Goal: Task Accomplishment & Management: Manage account settings

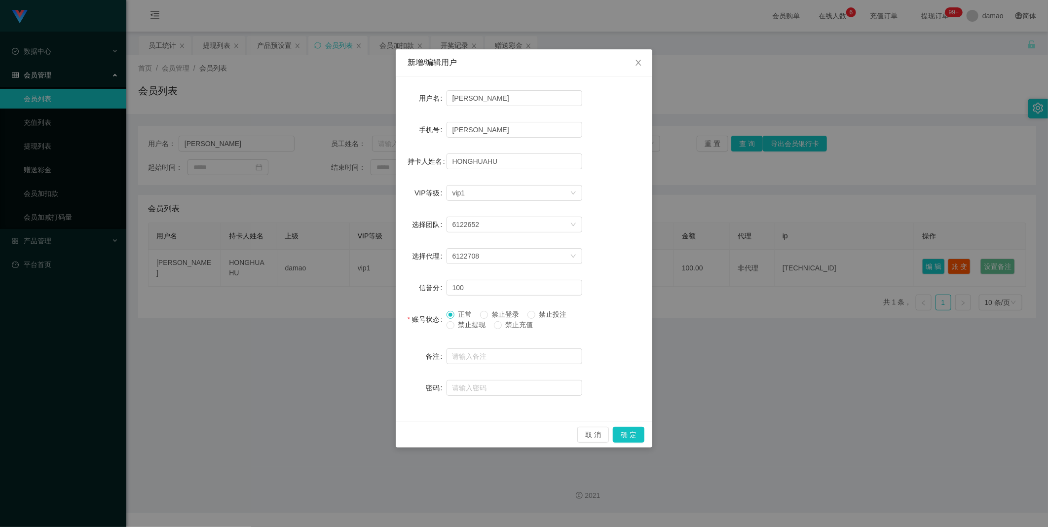
click at [470, 323] on span "禁止提现" at bounding box center [472, 325] width 36 height 8
click at [637, 433] on button "确 定" at bounding box center [629, 435] width 32 height 16
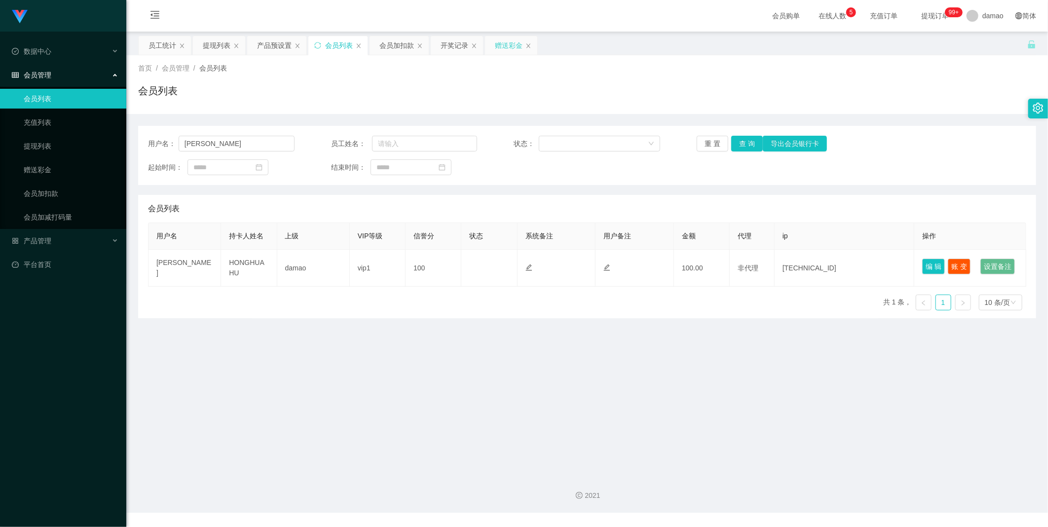
click at [502, 46] on div "赠送彩金" at bounding box center [509, 45] width 28 height 19
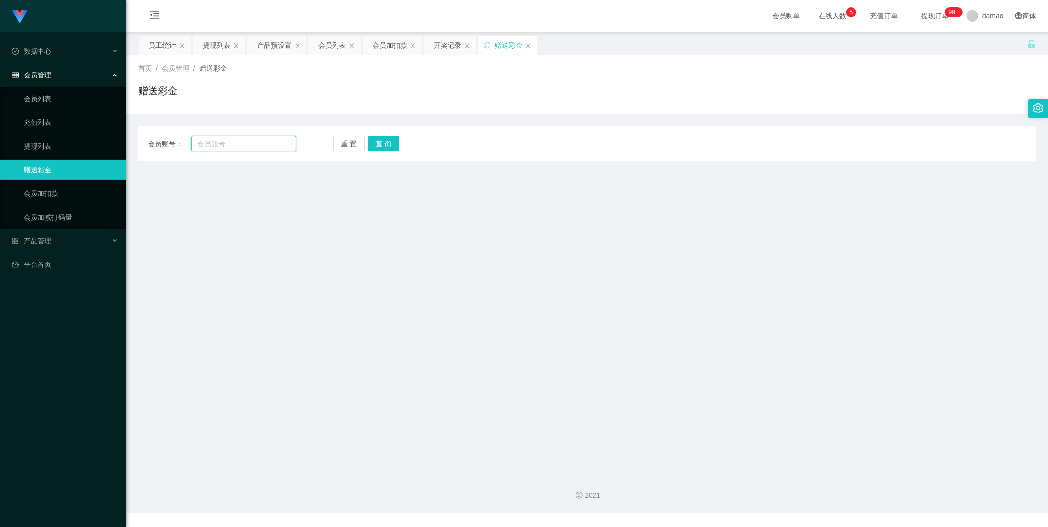
click at [256, 146] on input "text" at bounding box center [243, 144] width 105 height 16
click at [390, 141] on button "查 询" at bounding box center [383, 144] width 32 height 16
click at [369, 141] on button "查 询" at bounding box center [383, 144] width 32 height 16
click at [250, 141] on input "text" at bounding box center [243, 144] width 105 height 16
paste input "valerie0228"
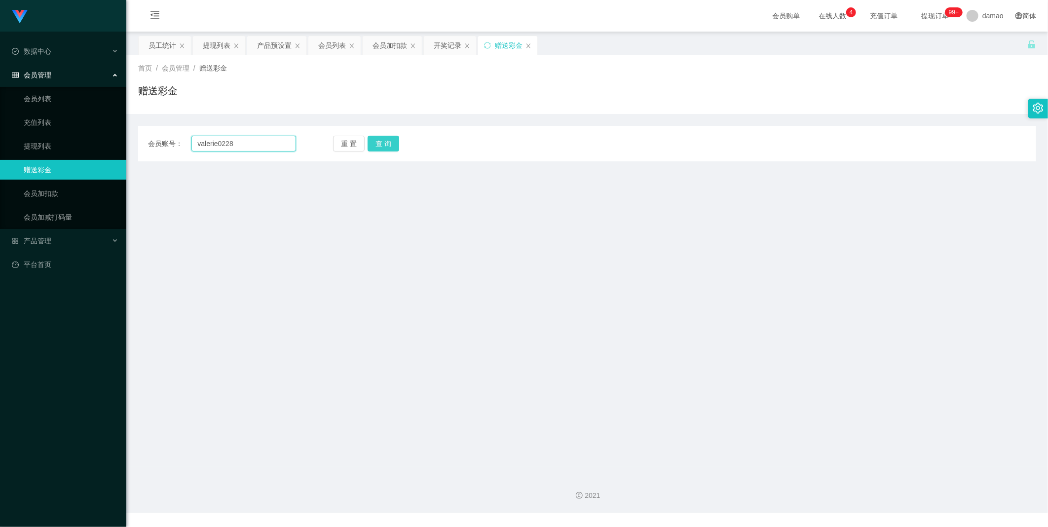
type input "valerie0228"
click at [388, 145] on button "查 询" at bounding box center [383, 144] width 32 height 16
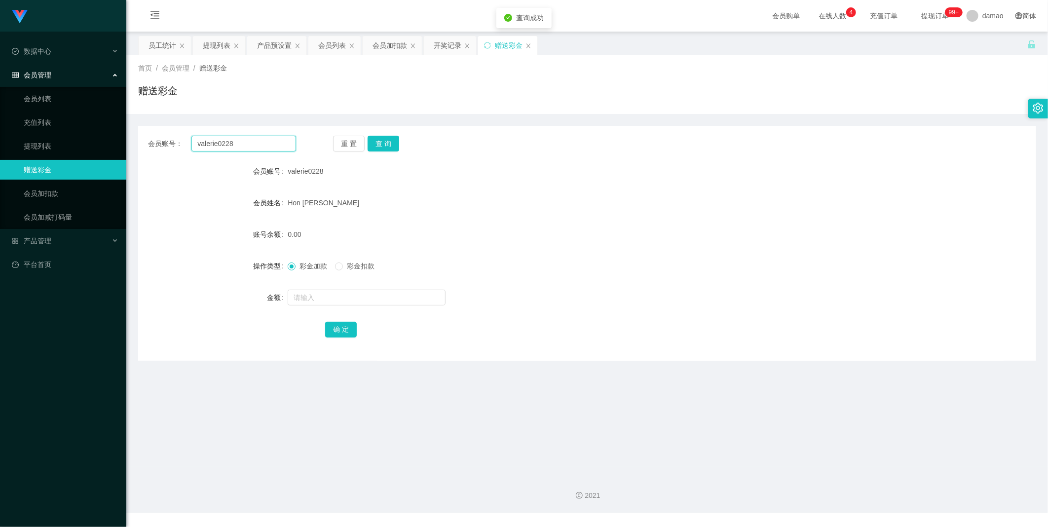
drag, startPoint x: 262, startPoint y: 146, endPoint x: 127, endPoint y: 134, distance: 135.7
click at [148, 137] on div "会员账号： valerie0228" at bounding box center [222, 144] width 148 height 16
drag, startPoint x: 210, startPoint y: 49, endPoint x: 228, endPoint y: 61, distance: 22.2
click at [210, 49] on div "提现列表" at bounding box center [217, 45] width 28 height 19
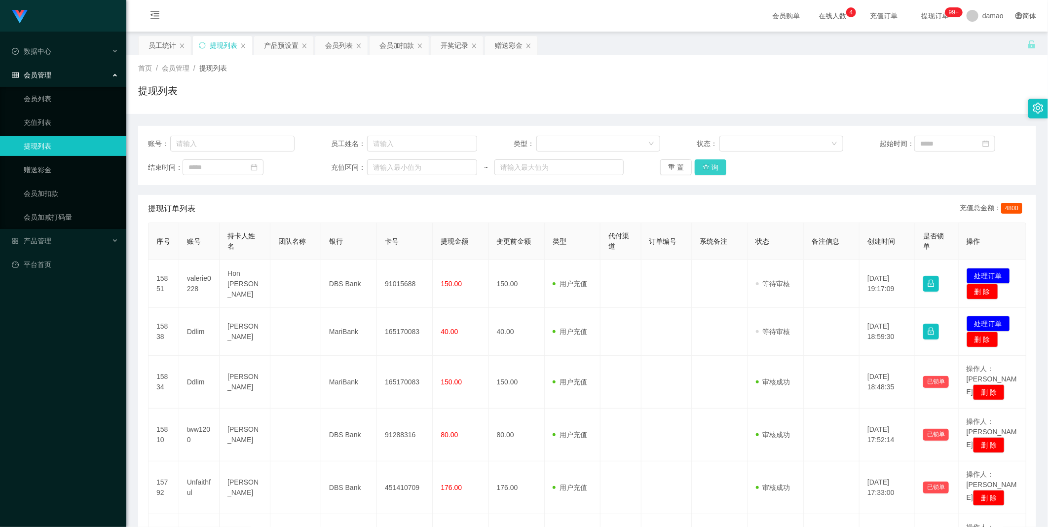
click at [706, 163] on button "查 询" at bounding box center [710, 167] width 32 height 16
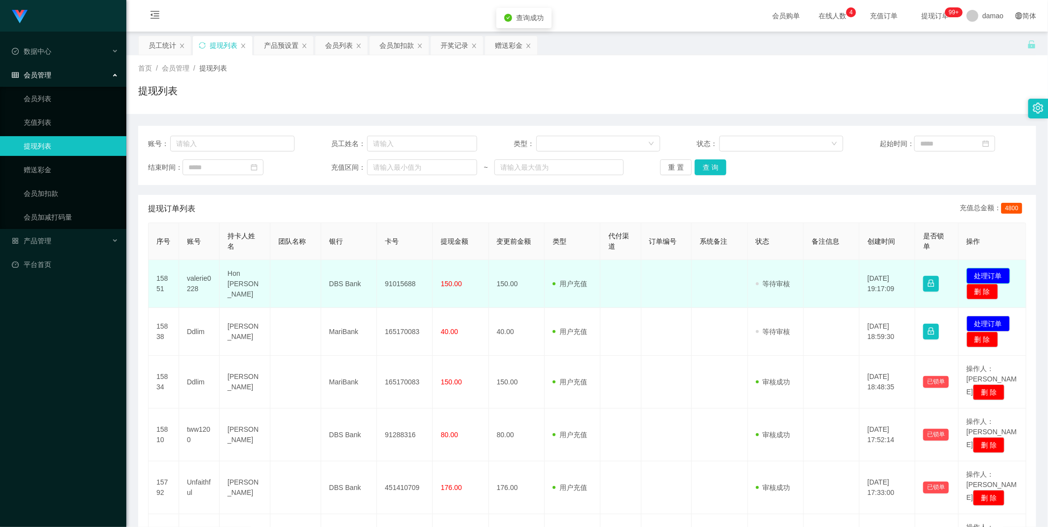
click at [989, 271] on button "处理订单" at bounding box center [987, 276] width 43 height 16
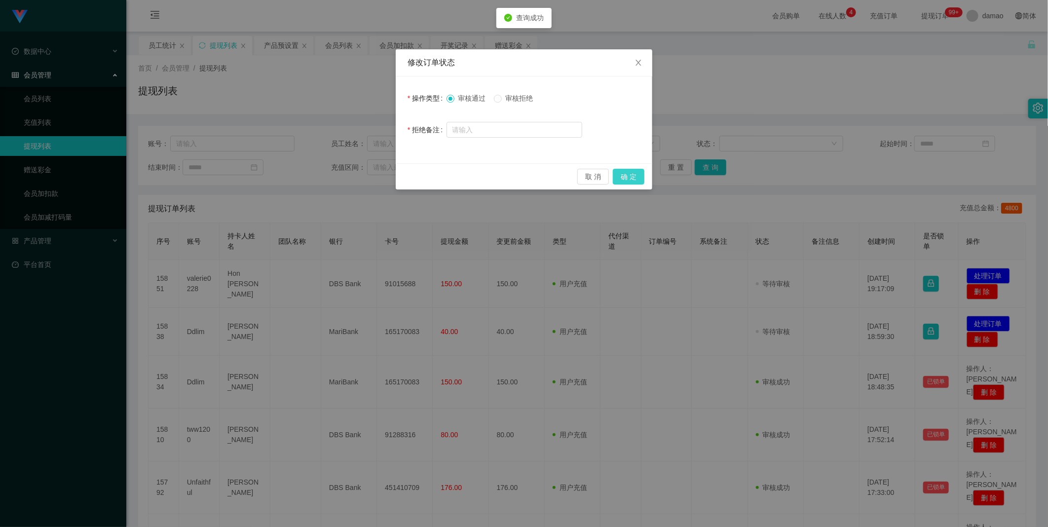
click at [635, 174] on button "确 定" at bounding box center [629, 177] width 32 height 16
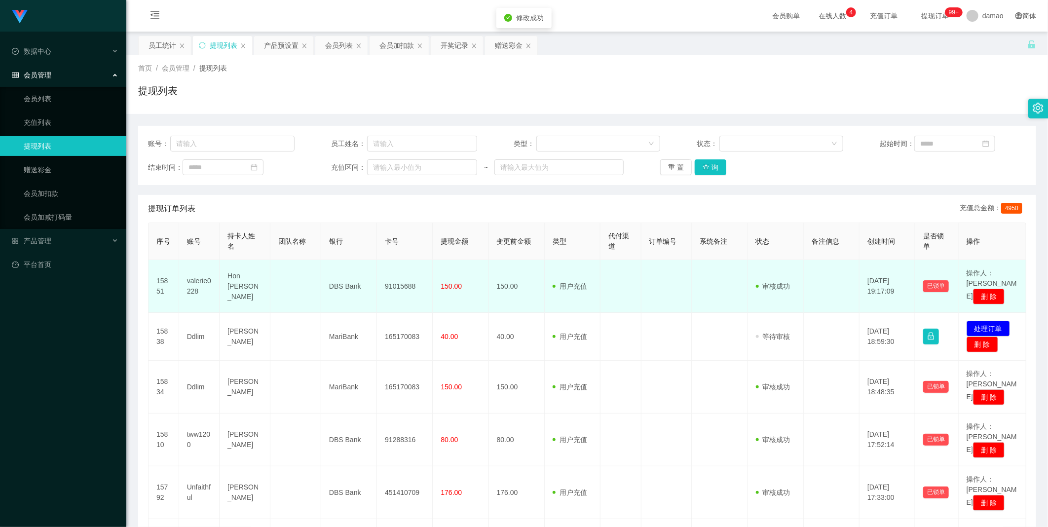
click at [193, 278] on td "valerie0228" at bounding box center [199, 286] width 40 height 53
copy td "valerie0228"
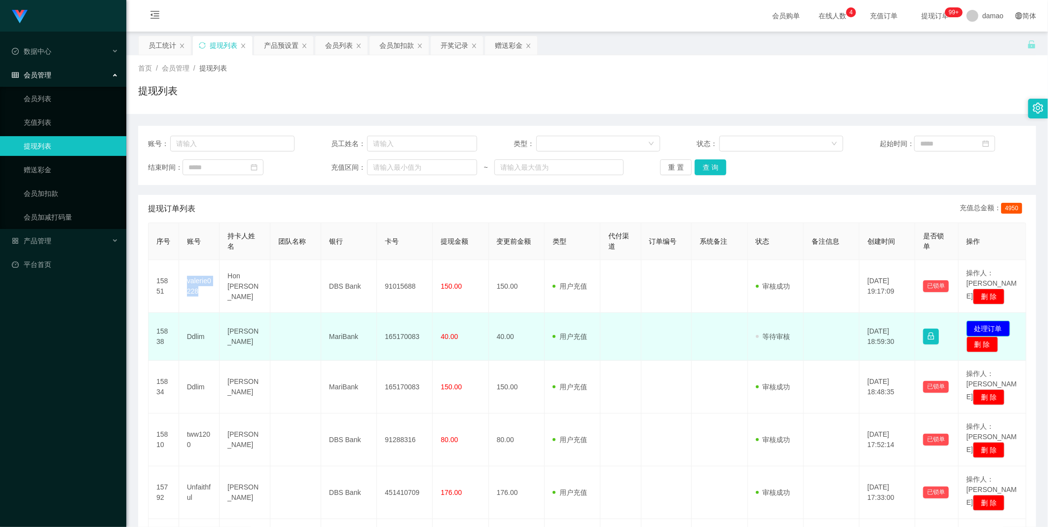
click at [997, 321] on button "处理订单" at bounding box center [987, 329] width 43 height 16
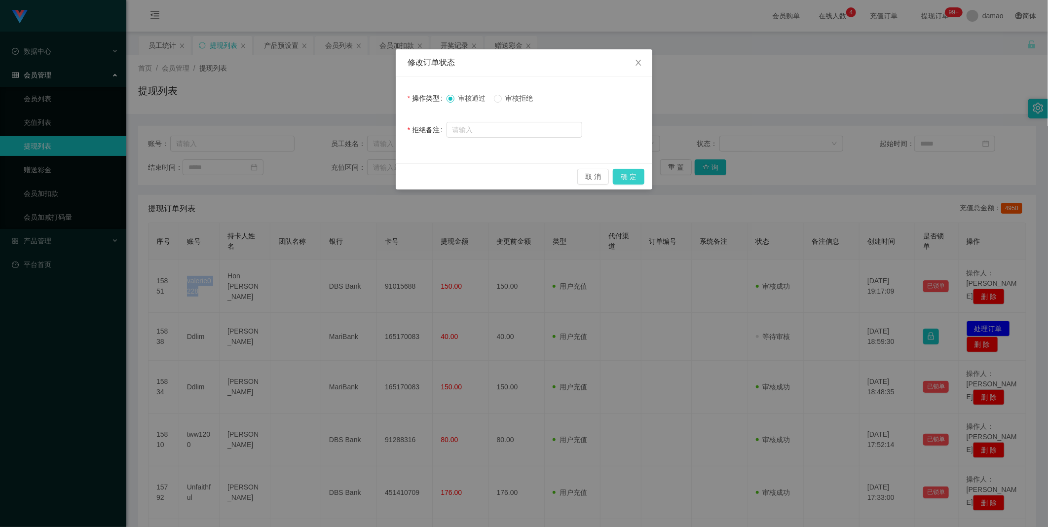
click at [630, 179] on button "确 定" at bounding box center [629, 177] width 32 height 16
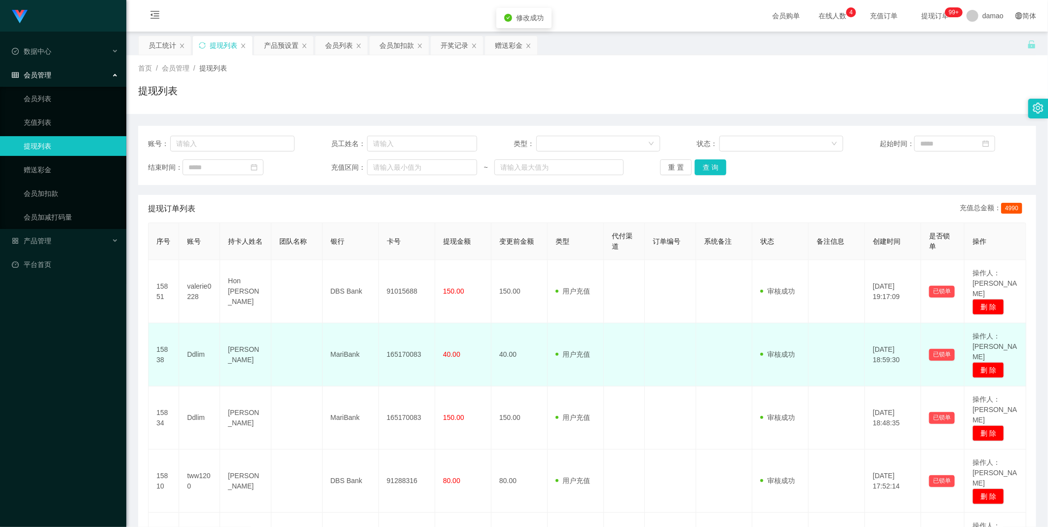
click at [195, 344] on td "Ddlim" at bounding box center [199, 354] width 41 height 63
copy td "Ddlim"
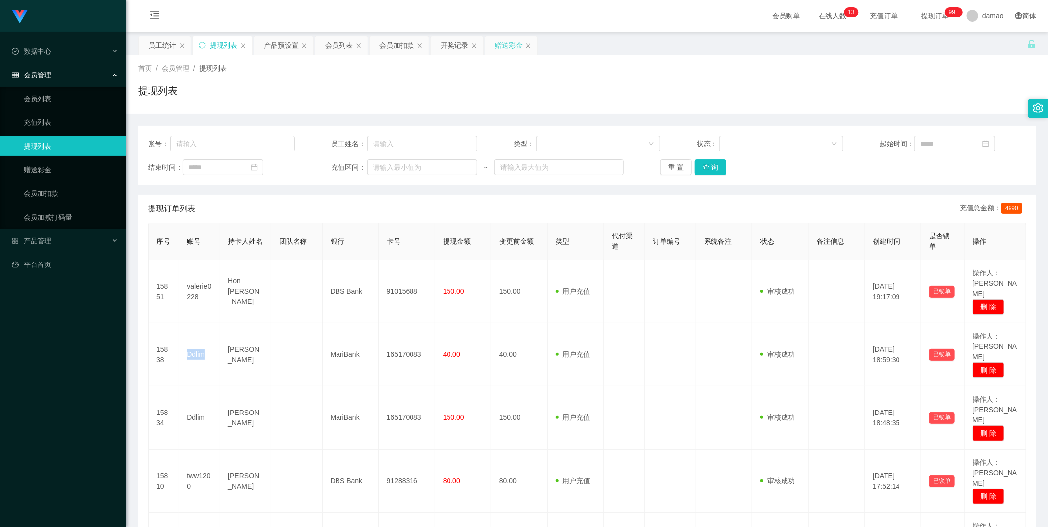
click at [515, 45] on div "赠送彩金" at bounding box center [509, 45] width 28 height 19
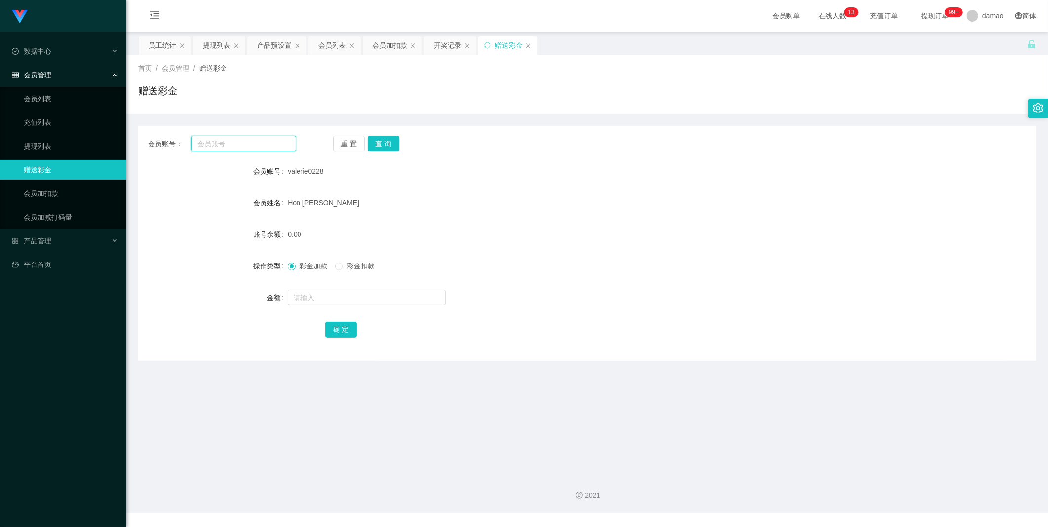
drag, startPoint x: 274, startPoint y: 142, endPoint x: 285, endPoint y: 142, distance: 10.9
click at [274, 142] on input "text" at bounding box center [243, 144] width 105 height 16
paste input "LYH6688"
type input "LYH6688"
click at [388, 133] on div "会员账号： LYH6688 重 置 查 询 会员账号 valerie0228 会员姓名 Hon Chee Yen 账号余额 0.00 操作类型 彩金加款 彩金…" at bounding box center [587, 243] width 898 height 235
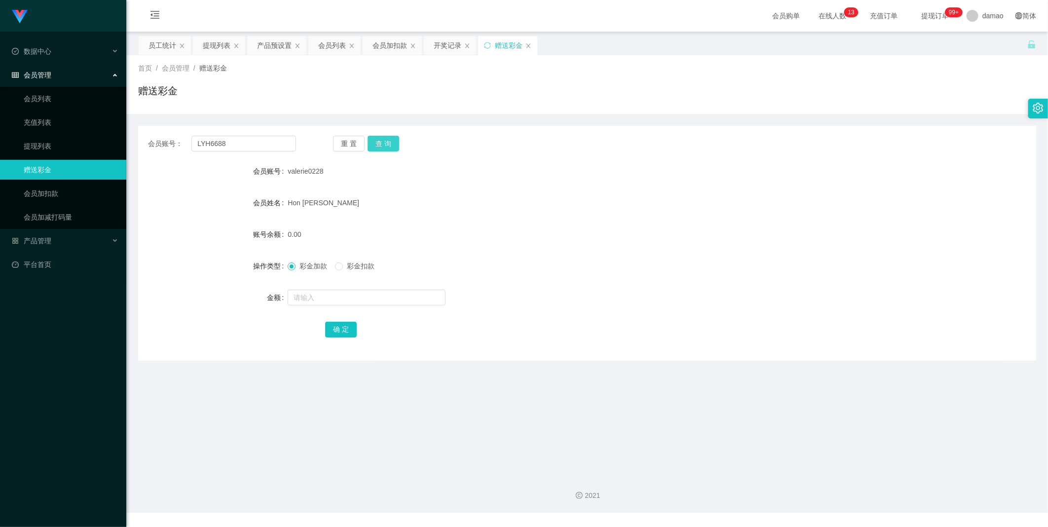
click at [385, 141] on button "查 询" at bounding box center [383, 144] width 32 height 16
click at [371, 303] on input "text" at bounding box center [367, 298] width 158 height 16
type input "300"
drag, startPoint x: 343, startPoint y: 328, endPoint x: 341, endPoint y: 301, distance: 26.2
click at [342, 328] on button "确 定" at bounding box center [341, 330] width 32 height 16
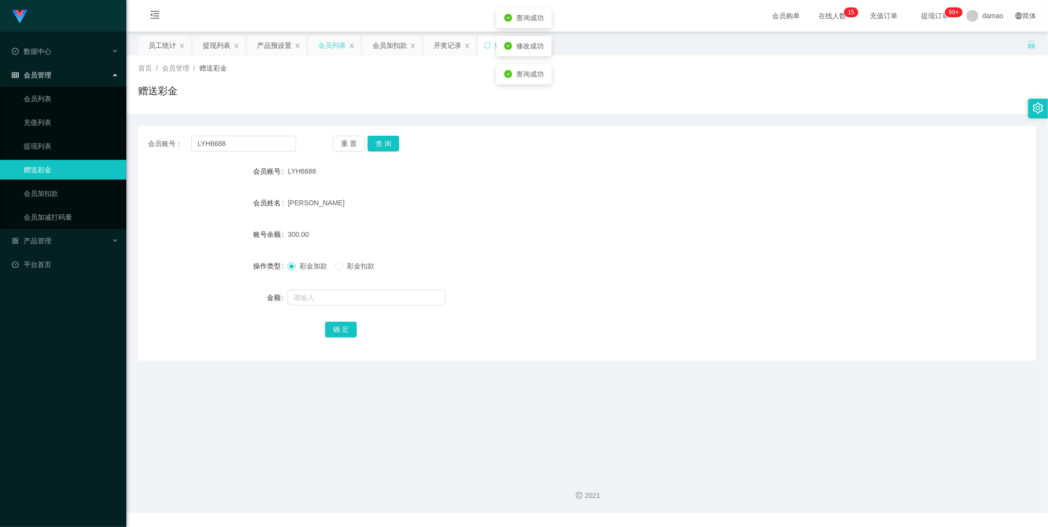
click at [333, 47] on div "会员列表" at bounding box center [332, 45] width 28 height 19
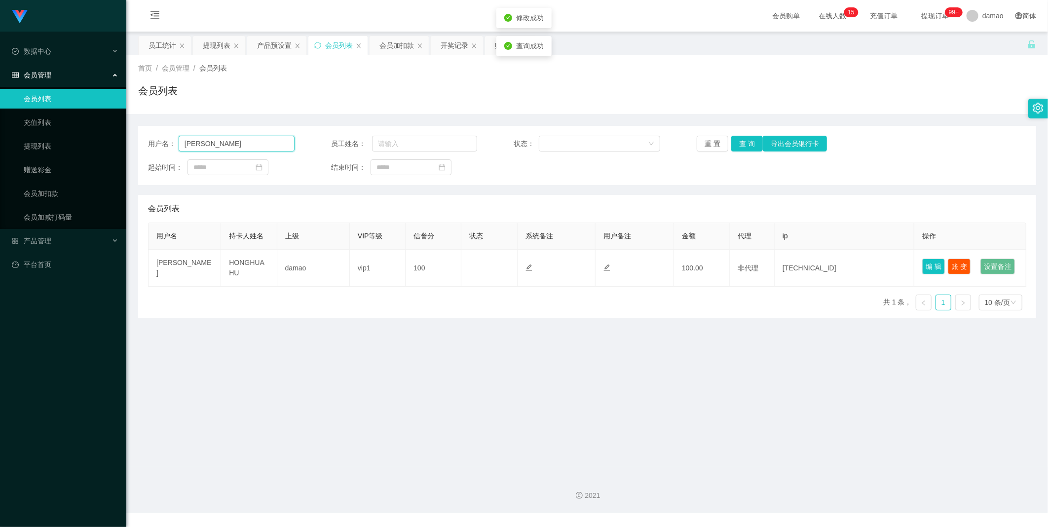
click at [237, 148] on input "[PERSON_NAME]" at bounding box center [237, 144] width 116 height 16
drag, startPoint x: 237, startPoint y: 148, endPoint x: 107, endPoint y: 142, distance: 130.4
click at [190, 143] on input "[PERSON_NAME]" at bounding box center [237, 144] width 116 height 16
paste input "LYH6688"
type input "LYH6688"
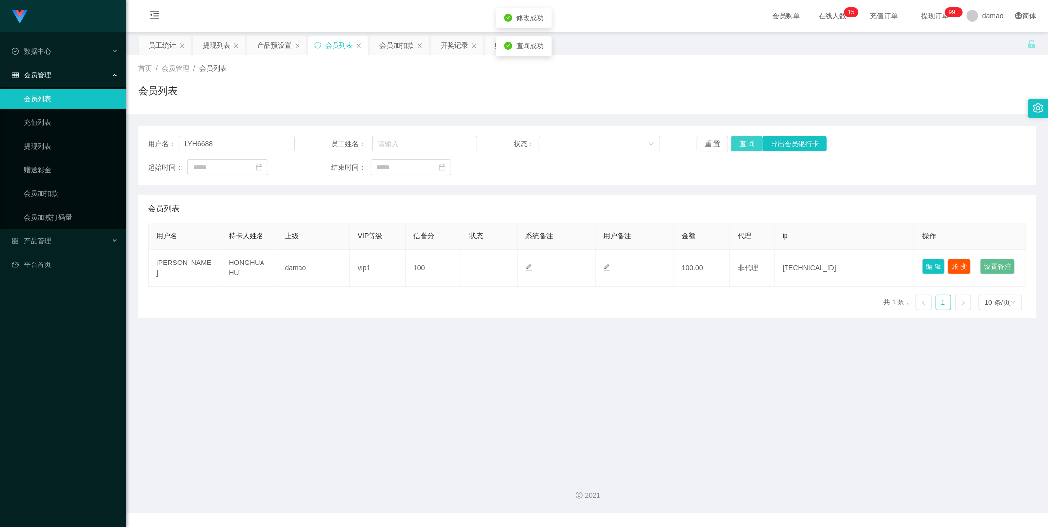
click at [746, 141] on button "查 询" at bounding box center [747, 144] width 32 height 16
click at [746, 141] on div "重 置 查 询 导出会员银行卡" at bounding box center [769, 144] width 146 height 16
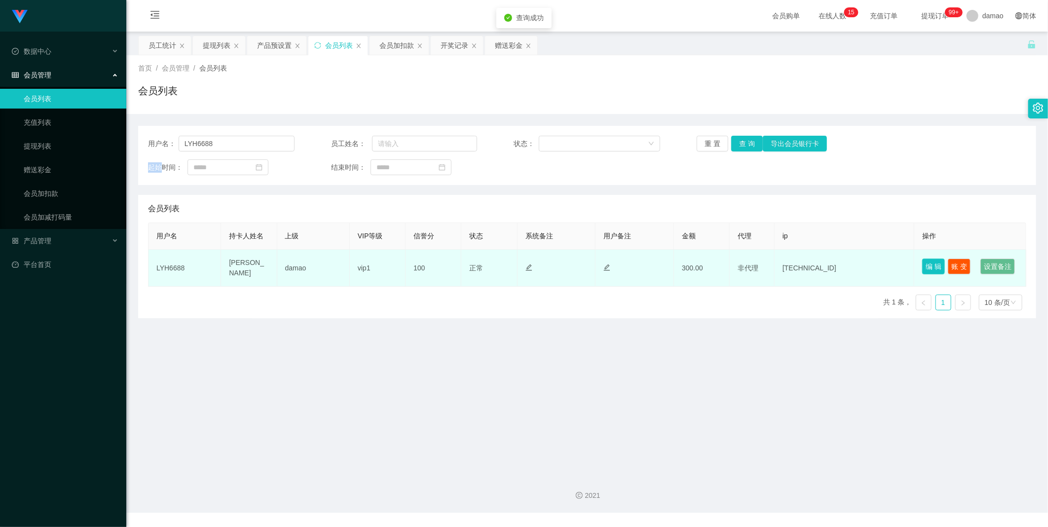
click at [922, 264] on button "编 辑" at bounding box center [933, 266] width 23 height 16
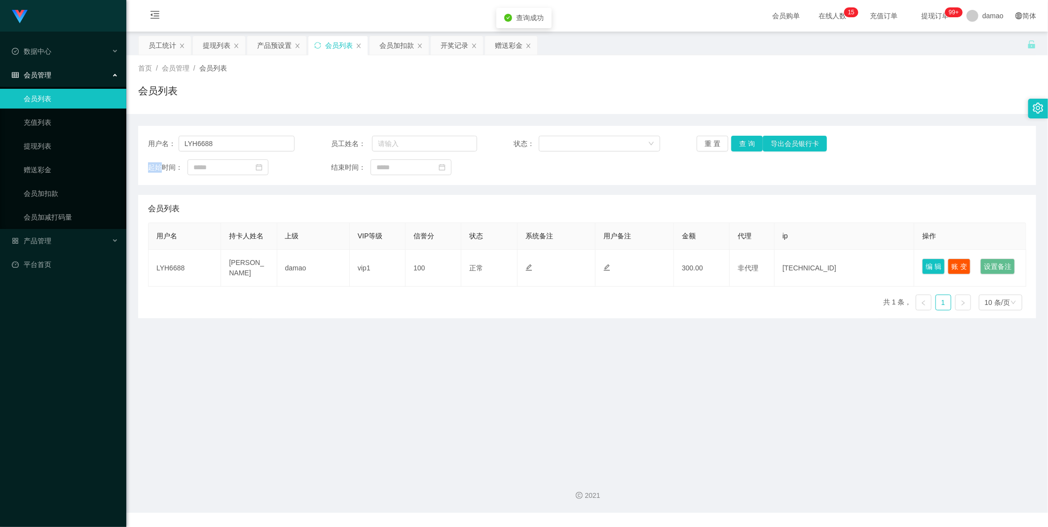
type input "LYH6688"
type input "Lin Yihai"
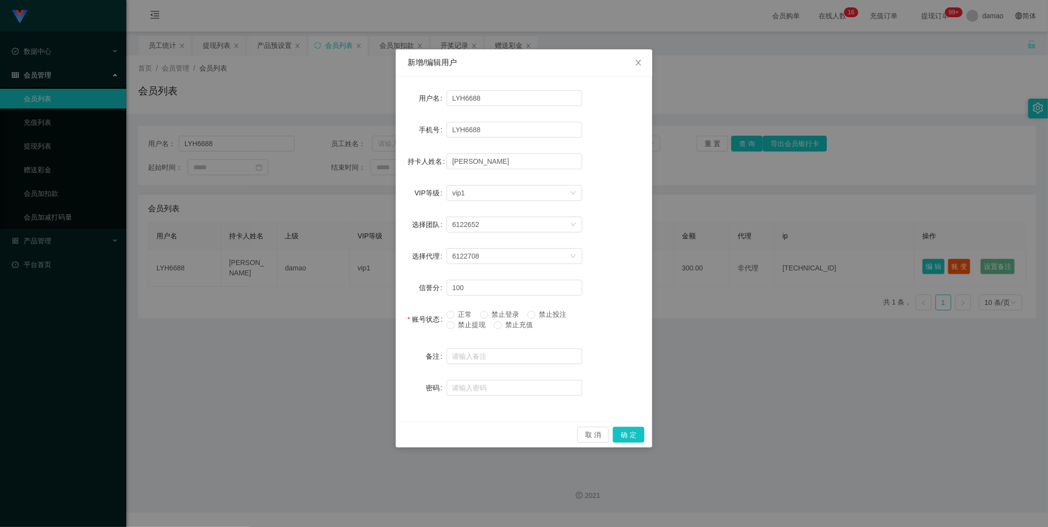
click at [473, 322] on span "禁止提现" at bounding box center [472, 325] width 36 height 8
click at [634, 433] on button "确 定" at bounding box center [629, 435] width 32 height 16
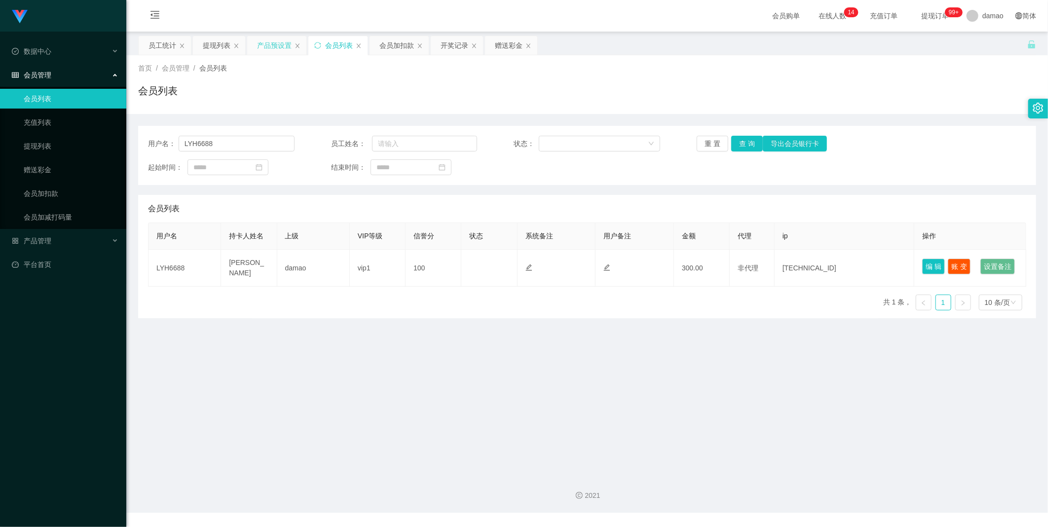
drag, startPoint x: 210, startPoint y: 42, endPoint x: 282, endPoint y: 52, distance: 72.6
click at [210, 42] on div "提现列表" at bounding box center [217, 45] width 28 height 19
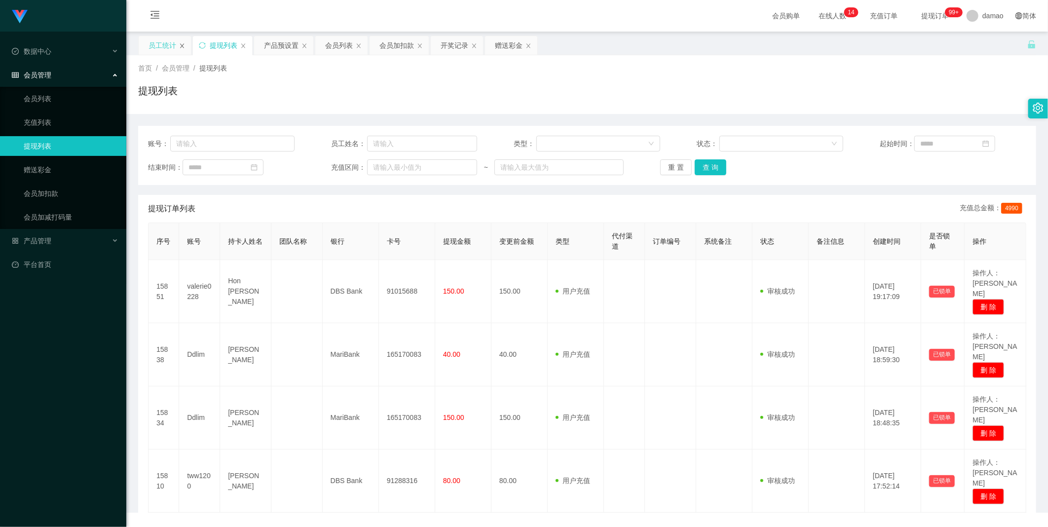
click at [179, 47] on icon "图标: close" at bounding box center [182, 46] width 6 height 6
drag, startPoint x: 284, startPoint y: 47, endPoint x: 280, endPoint y: 121, distance: 74.1
click at [284, 48] on div "会员列表" at bounding box center [285, 45] width 28 height 19
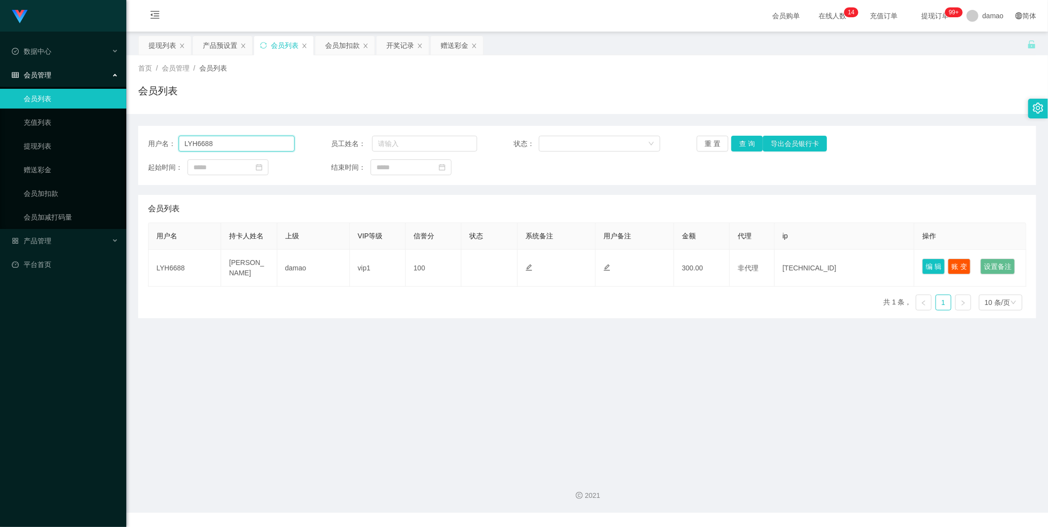
click at [244, 146] on input "LYH6688" at bounding box center [237, 144] width 116 height 16
click at [244, 144] on input "LYH6688" at bounding box center [237, 144] width 116 height 16
paste input "84489034"
drag, startPoint x: 224, startPoint y: 140, endPoint x: 82, endPoint y: 127, distance: 143.1
click at [84, 127] on section "Jingdong工作台代理端 数据中心 会员管理 会员列表 充值列表 提现列表 赠送彩金 会员加扣款 会员加减打码量 产品管理 平台首页 保存配置 重置配置 …" at bounding box center [524, 256] width 1048 height 512
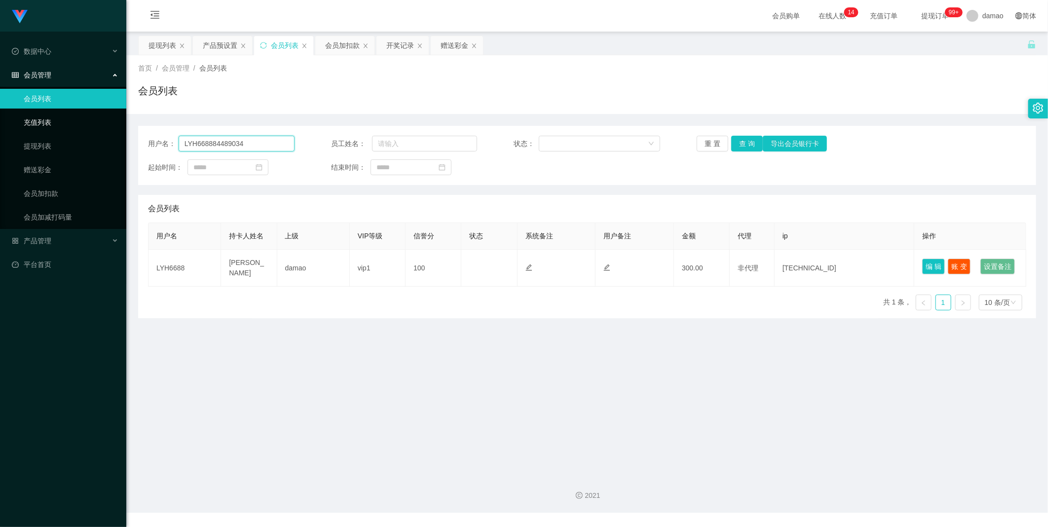
paste input "text"
type input "84489034"
click at [738, 141] on button "查 询" at bounding box center [747, 144] width 32 height 16
click at [738, 141] on div "重 置 查 询 导出会员银行卡" at bounding box center [769, 144] width 146 height 16
drag, startPoint x: 738, startPoint y: 141, endPoint x: 755, endPoint y: 148, distance: 18.3
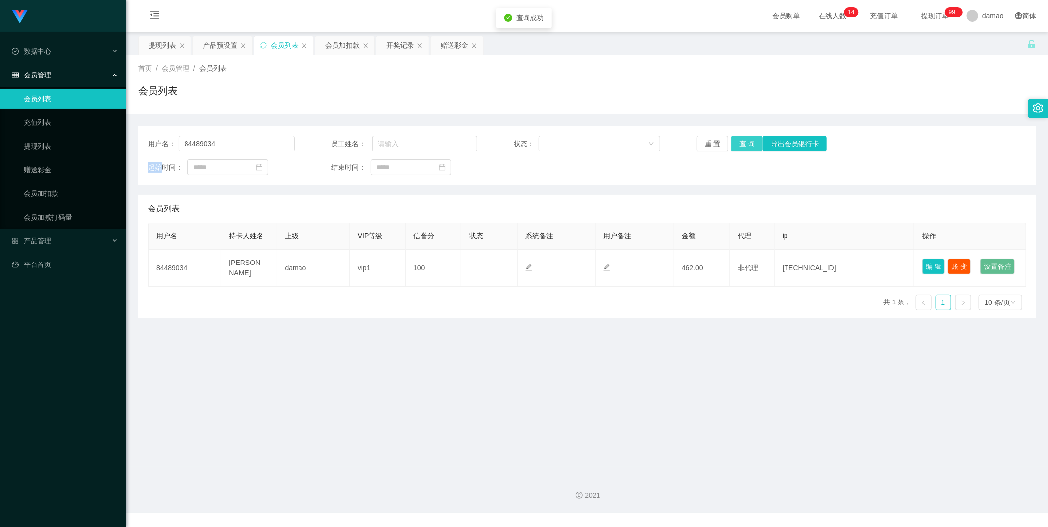
click at [738, 141] on button "查 询" at bounding box center [747, 144] width 32 height 16
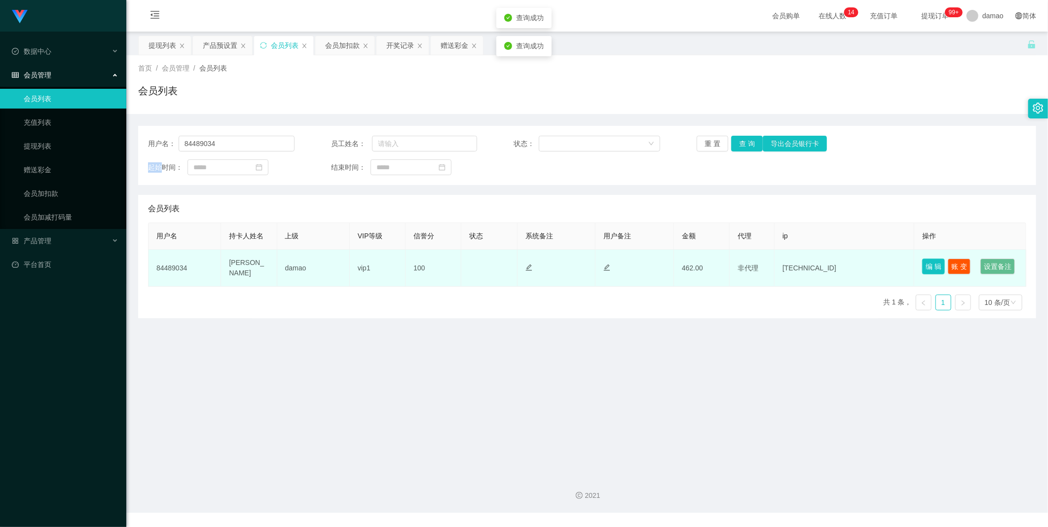
click at [925, 262] on button "编 辑" at bounding box center [933, 266] width 23 height 16
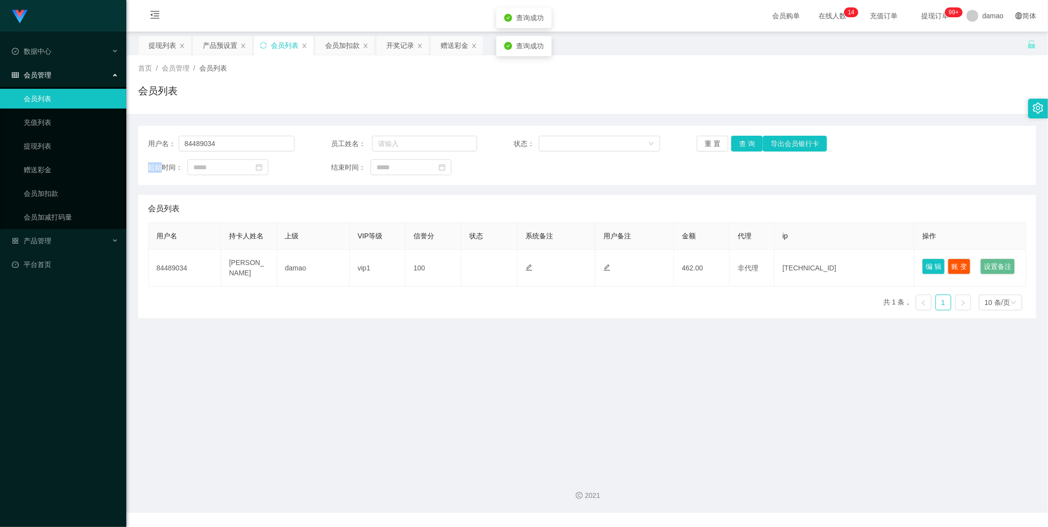
type input "84489034"
type input "[PERSON_NAME]"
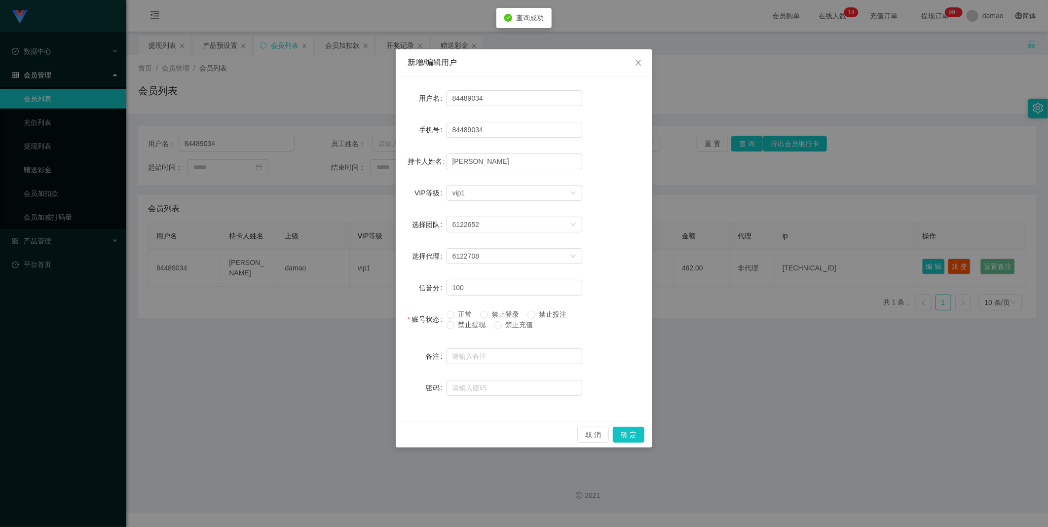
click at [457, 312] on span "正常" at bounding box center [465, 314] width 22 height 8
click at [637, 437] on button "确 定" at bounding box center [629, 435] width 32 height 16
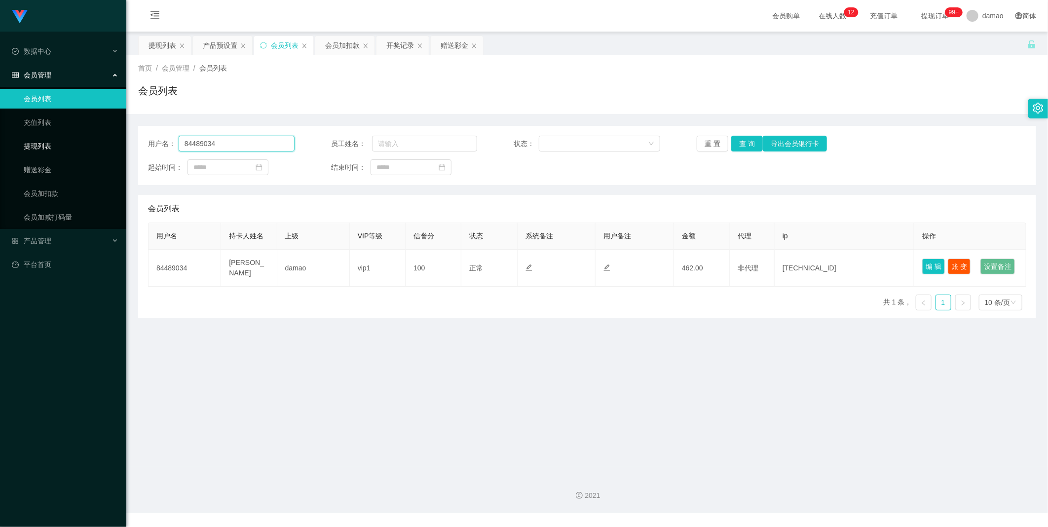
drag, startPoint x: 240, startPoint y: 140, endPoint x: 189, endPoint y: 143, distance: 51.4
click at [85, 148] on section "Jingdong工作台代理端 数据中心 会员管理 会员列表 充值列表 提现列表 赠送彩金 会员加扣款 会员加减打码量 产品管理 平台首页 保存配置 重置配置 …" at bounding box center [524, 256] width 1048 height 512
paste input "[PERSON_NAME]"
type input "[PERSON_NAME]"
click at [747, 144] on button "查 询" at bounding box center [747, 144] width 32 height 16
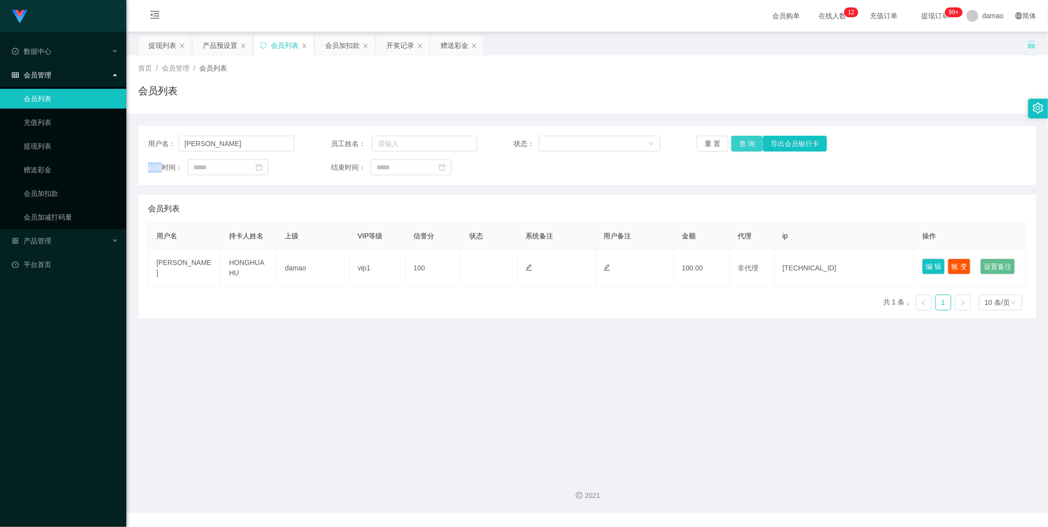
click at [747, 144] on div "重 置 查 询 导出会员银行卡" at bounding box center [769, 144] width 146 height 16
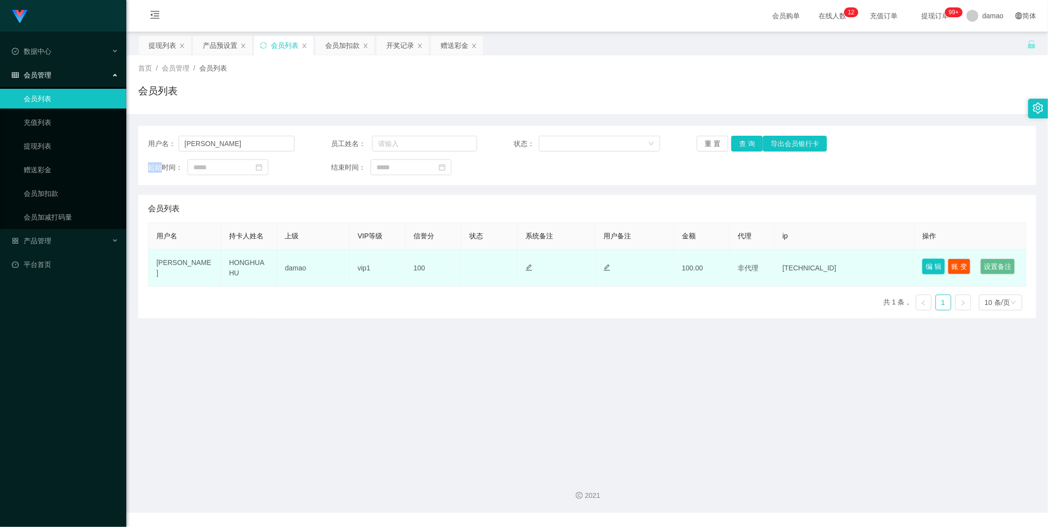
click at [938, 261] on button "编 辑" at bounding box center [933, 266] width 23 height 16
type input "[PERSON_NAME]"
type input "HONGHUAHU"
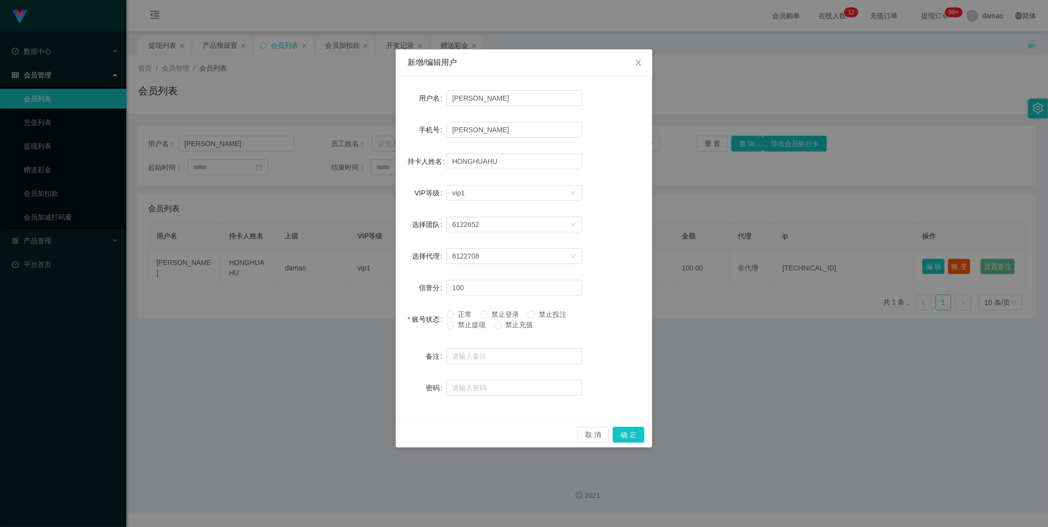
drag, startPoint x: 462, startPoint y: 317, endPoint x: 493, endPoint y: 332, distance: 34.6
click at [462, 317] on span "正常" at bounding box center [465, 314] width 22 height 8
click at [634, 432] on button "确 定" at bounding box center [629, 435] width 32 height 16
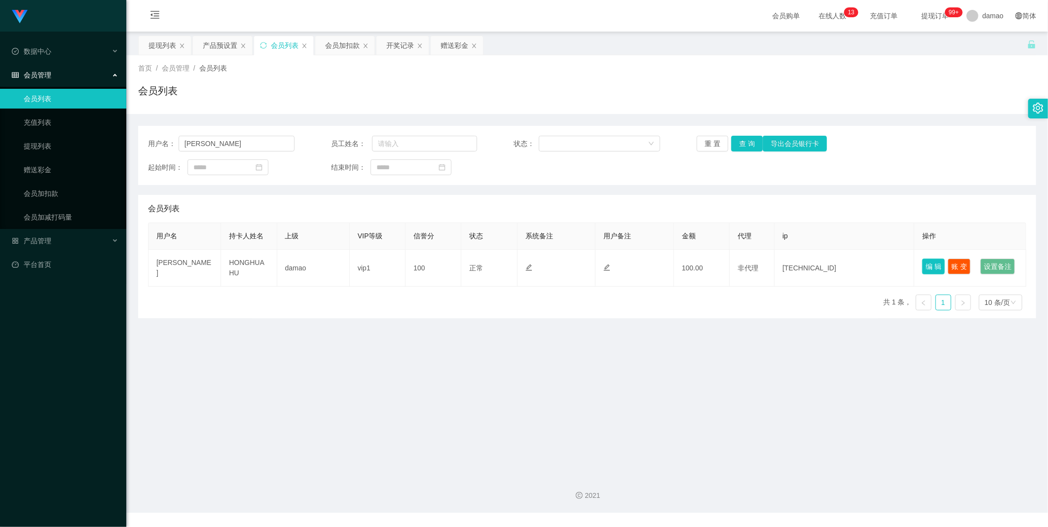
click at [935, 258] on button "编 辑" at bounding box center [933, 266] width 23 height 16
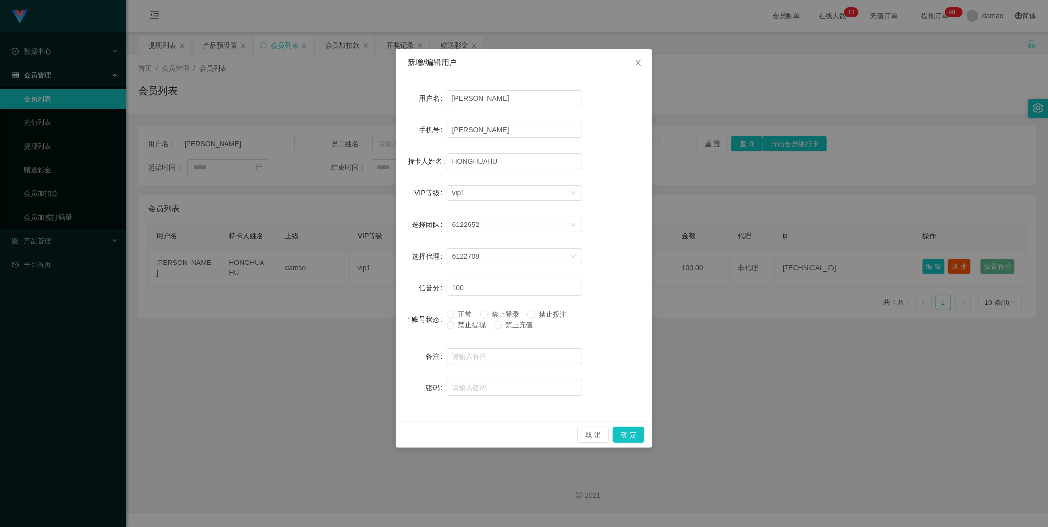
click at [476, 328] on label "禁止提现" at bounding box center [467, 325] width 43 height 10
click at [636, 434] on button "确 定" at bounding box center [629, 435] width 32 height 16
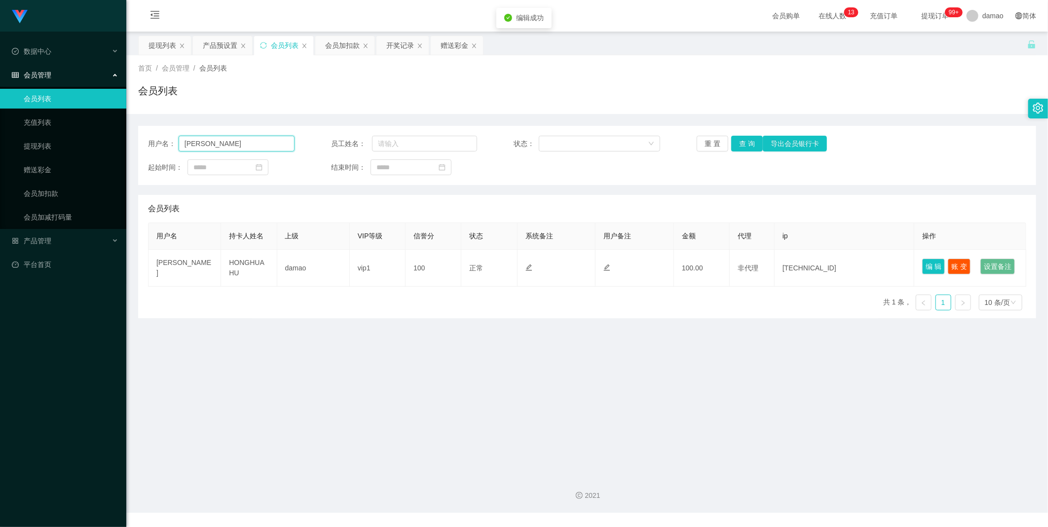
drag, startPoint x: 483, startPoint y: 360, endPoint x: 224, endPoint y: 140, distance: 340.2
click at [224, 140] on input "[PERSON_NAME]" at bounding box center [237, 144] width 116 height 16
drag, startPoint x: 224, startPoint y: 140, endPoint x: 141, endPoint y: 141, distance: 82.9
click at [141, 141] on div "用户名： Harry 员工姓名： 状态： 重 置 查 询 导出会员银行卡 起始时间： 结束时间：" at bounding box center [587, 155] width 898 height 59
click at [745, 146] on button "查 询" at bounding box center [747, 144] width 32 height 16
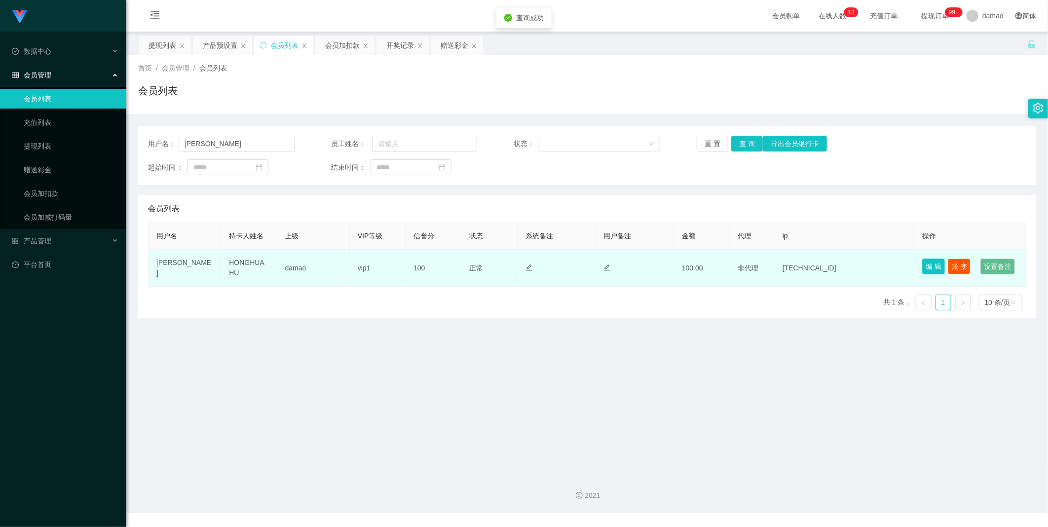
drag, startPoint x: 925, startPoint y: 262, endPoint x: 923, endPoint y: 267, distance: 5.1
click at [925, 263] on button "编 辑" at bounding box center [933, 266] width 23 height 16
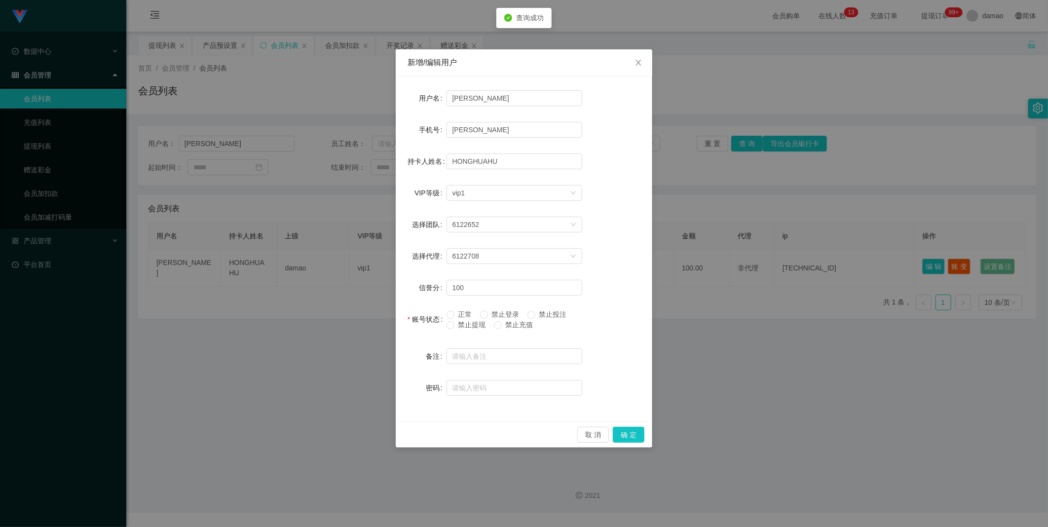
click at [479, 326] on span "禁止提现" at bounding box center [472, 325] width 36 height 8
click at [641, 439] on button "确 定" at bounding box center [629, 435] width 32 height 16
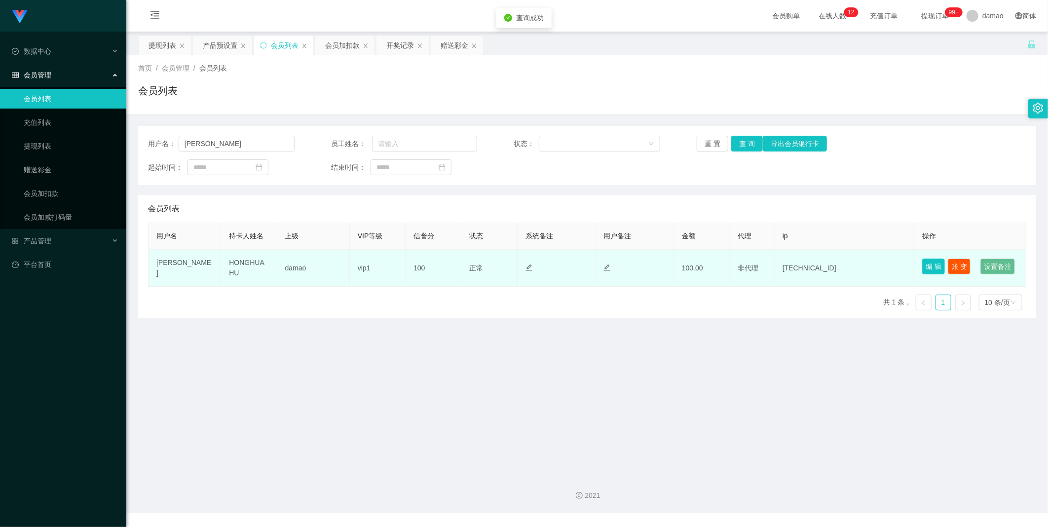
click at [922, 265] on button "编 辑" at bounding box center [933, 266] width 23 height 16
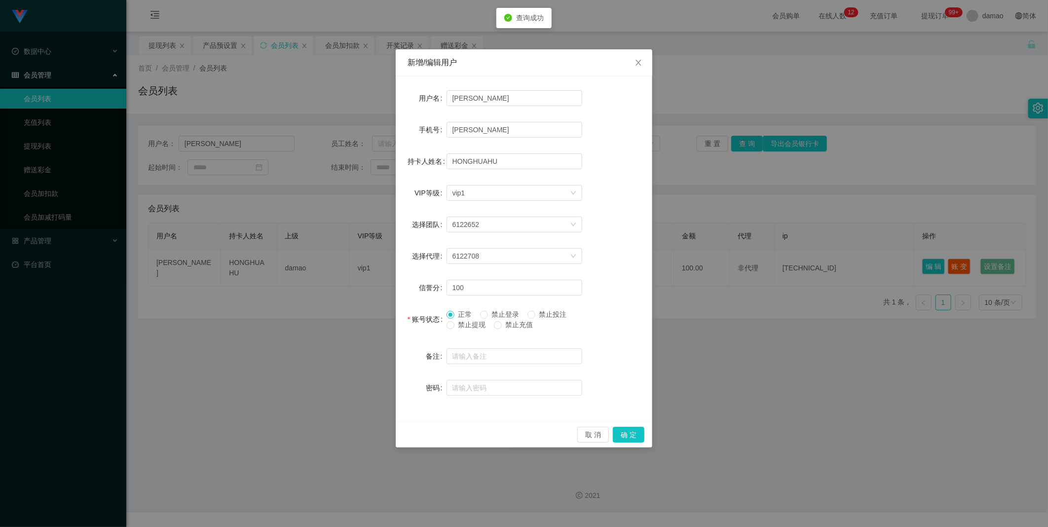
click at [464, 326] on span "禁止提现" at bounding box center [472, 325] width 36 height 8
click at [628, 438] on button "确 定" at bounding box center [629, 435] width 32 height 16
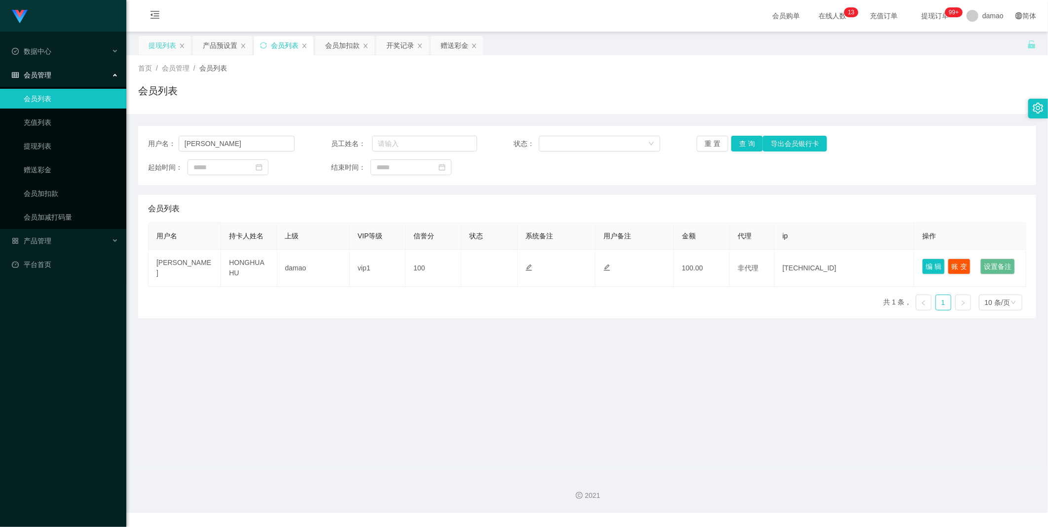
click at [170, 42] on div "提现列表" at bounding box center [162, 45] width 28 height 19
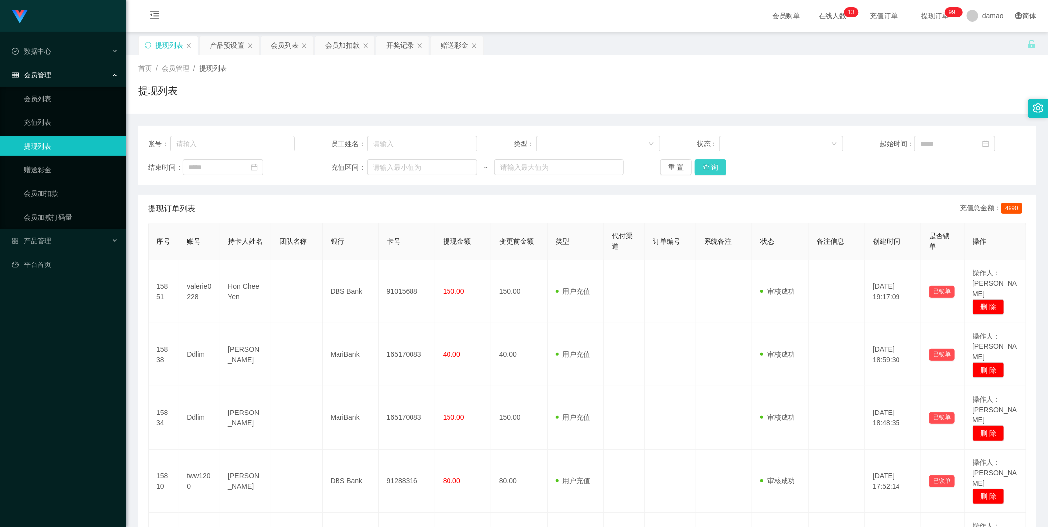
click at [709, 169] on button "查 询" at bounding box center [710, 167] width 32 height 16
click at [709, 169] on div "重 置 查 询" at bounding box center [733, 167] width 146 height 16
click at [709, 169] on button "查 询" at bounding box center [710, 167] width 32 height 16
click at [709, 169] on div "重 置 查 询" at bounding box center [733, 167] width 146 height 16
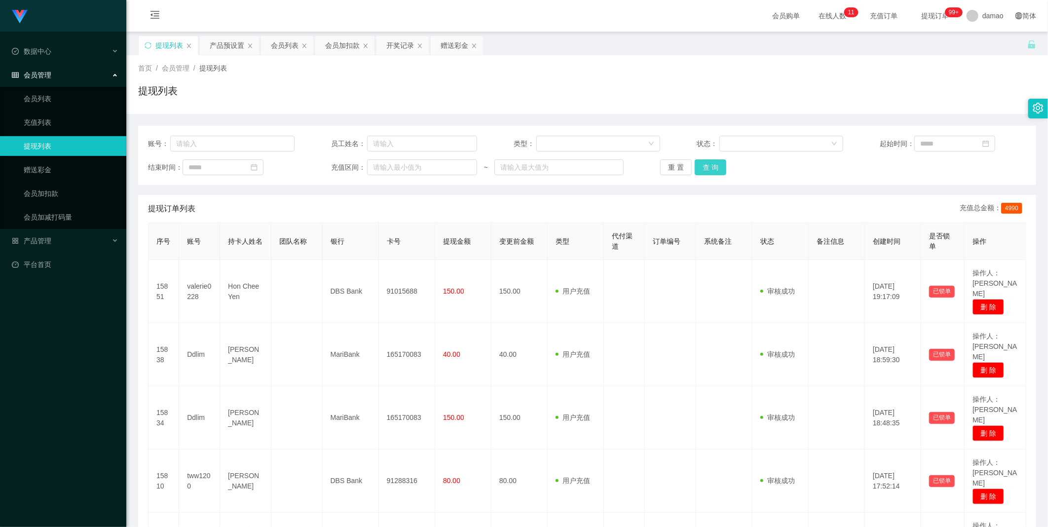
drag, startPoint x: 710, startPoint y: 178, endPoint x: 708, endPoint y: 169, distance: 8.7
click at [708, 178] on div "账号： 员工姓名： 类型： 状态： 起始时间： 结束时间： 充值区间： ~ 重 置 查 询" at bounding box center [587, 155] width 898 height 59
click at [708, 169] on button "查 询" at bounding box center [710, 167] width 32 height 16
click at [708, 169] on div "重 置 查 询" at bounding box center [733, 167] width 146 height 16
click at [708, 169] on button "查 询" at bounding box center [715, 167] width 42 height 16
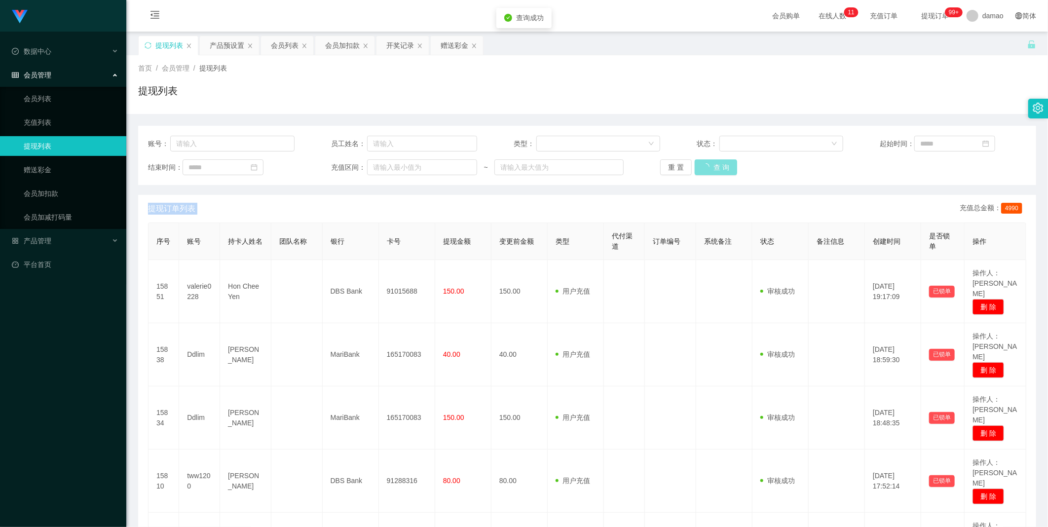
click at [708, 169] on div "重 置 查 询" at bounding box center [733, 167] width 146 height 16
click at [708, 169] on button "查 询" at bounding box center [710, 167] width 32 height 16
click at [708, 169] on div "重 置 查 询" at bounding box center [733, 167] width 146 height 16
click at [708, 169] on button "查 询" at bounding box center [710, 167] width 32 height 16
click at [706, 165] on button "查 询" at bounding box center [710, 167] width 32 height 16
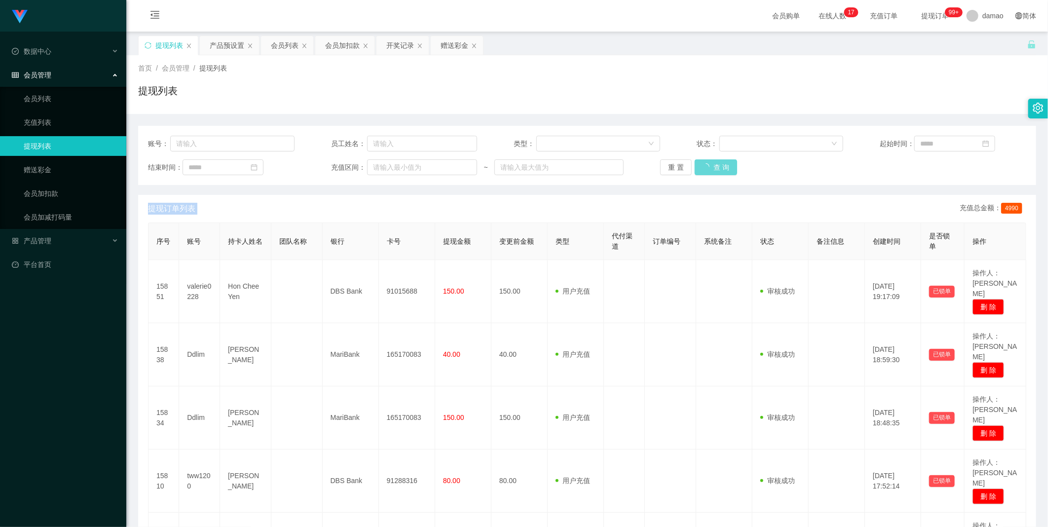
click at [706, 165] on div "重 置 查 询" at bounding box center [733, 167] width 146 height 16
click at [698, 170] on button "查 询" at bounding box center [710, 167] width 32 height 16
click at [698, 170] on div "重 置 查 询" at bounding box center [733, 167] width 146 height 16
click at [916, 61] on div "首页 / 会员管理 / 提现列表 / 提现列表" at bounding box center [586, 84] width 921 height 59
click at [704, 169] on button "查 询" at bounding box center [710, 167] width 32 height 16
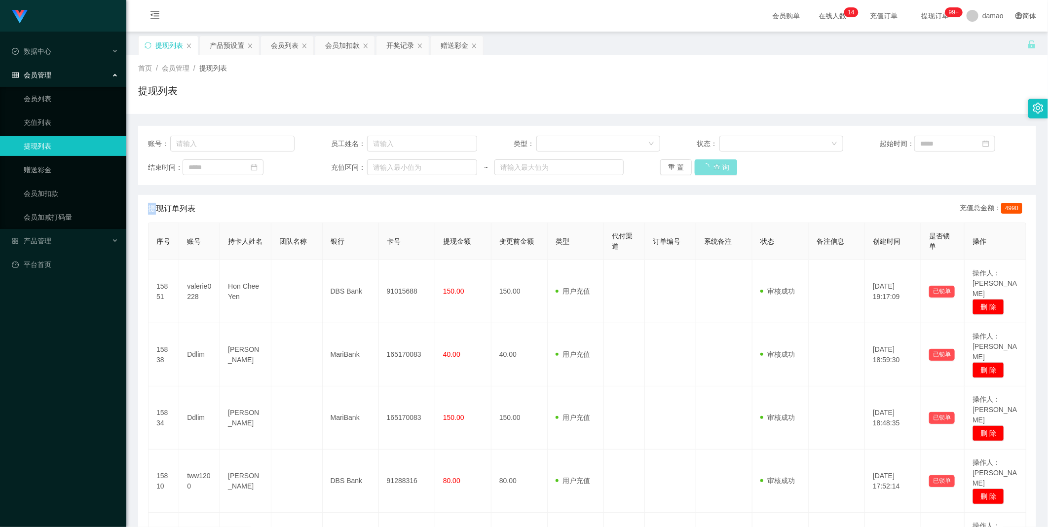
click at [704, 169] on div "重 置 查 询" at bounding box center [733, 167] width 146 height 16
click at [704, 169] on button "查 询" at bounding box center [710, 167] width 32 height 16
click at [704, 169] on div "重 置 查 询" at bounding box center [733, 167] width 146 height 16
click at [704, 169] on button "查 询" at bounding box center [710, 167] width 32 height 16
click at [704, 169] on div "重 置 查 询" at bounding box center [733, 167] width 146 height 16
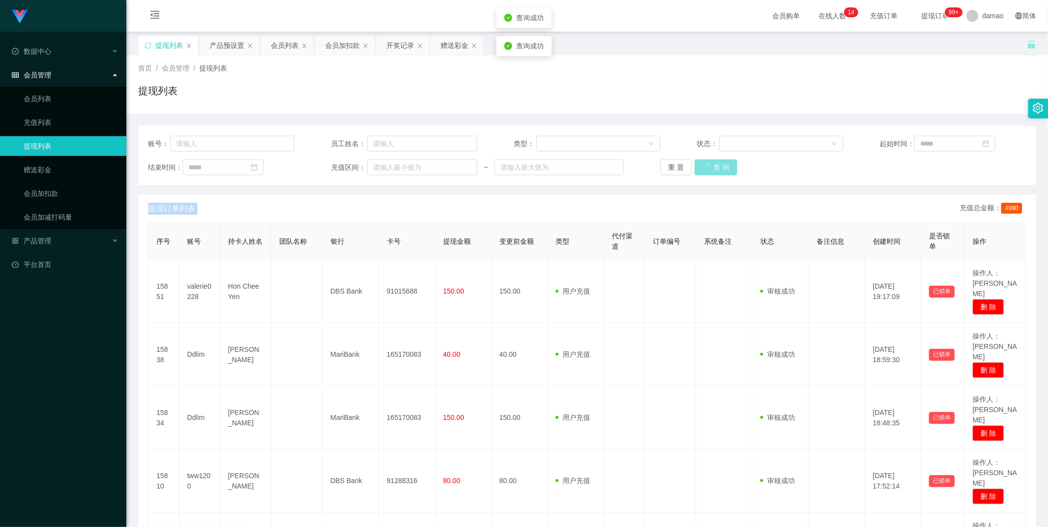
click at [704, 169] on button "查 询" at bounding box center [715, 167] width 42 height 16
click at [704, 169] on div "重 置 查 询" at bounding box center [733, 167] width 146 height 16
click at [704, 169] on button "查 询" at bounding box center [715, 167] width 42 height 16
click at [704, 169] on div "重 置 查 询" at bounding box center [733, 167] width 146 height 16
click at [704, 169] on button "查 询" at bounding box center [710, 167] width 32 height 16
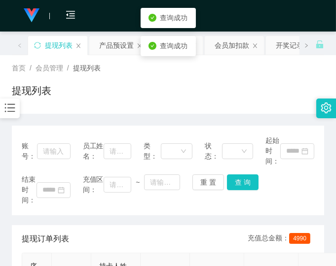
click at [249, 81] on div "首页 / 会员管理 / 提现列表 / 提现列表" at bounding box center [168, 84] width 312 height 43
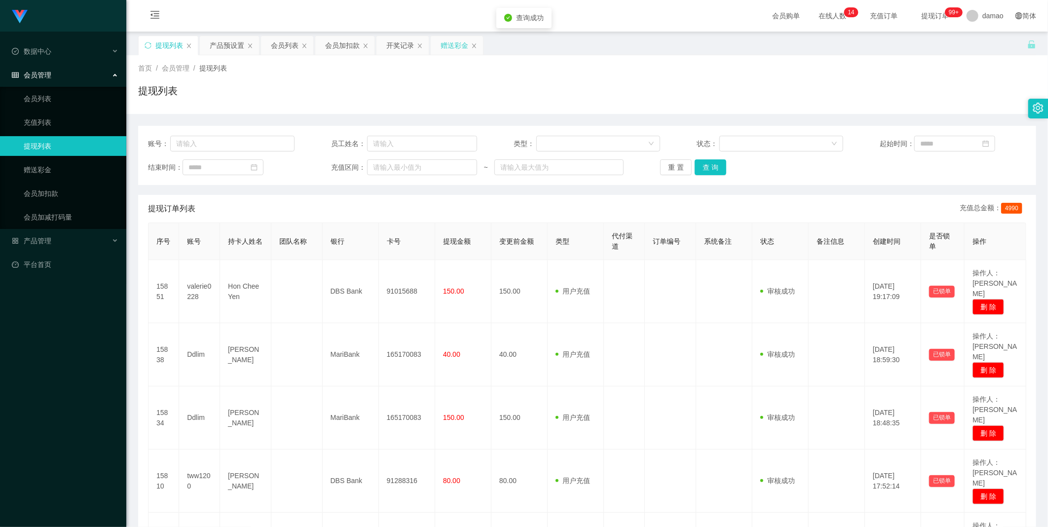
click at [460, 50] on div "赠送彩金" at bounding box center [454, 45] width 28 height 19
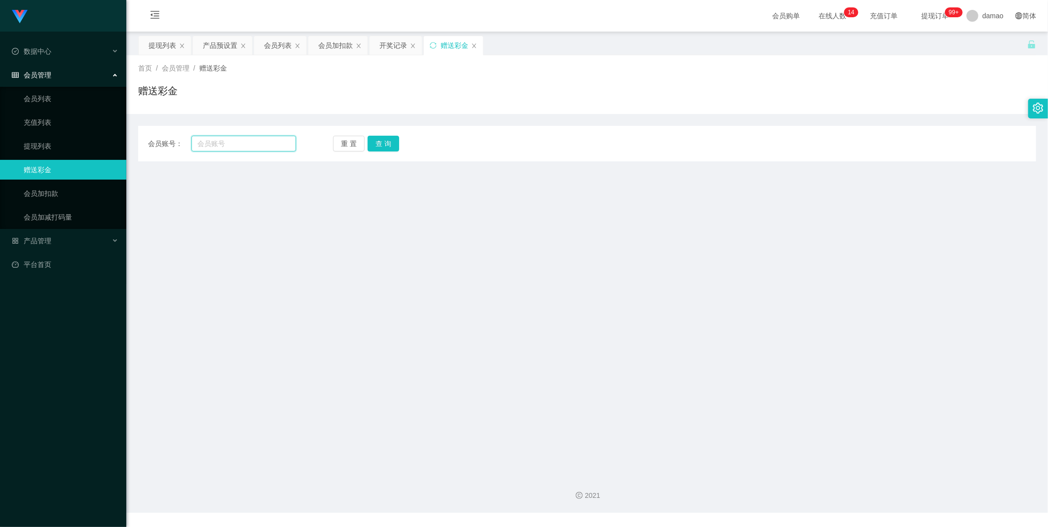
drag, startPoint x: 277, startPoint y: 137, endPoint x: 282, endPoint y: 140, distance: 6.2
click at [278, 137] on input "text" at bounding box center [243, 144] width 105 height 16
paste input "84489034"
type input "84489034"
click at [398, 144] on div "重 置 查 询" at bounding box center [407, 144] width 148 height 16
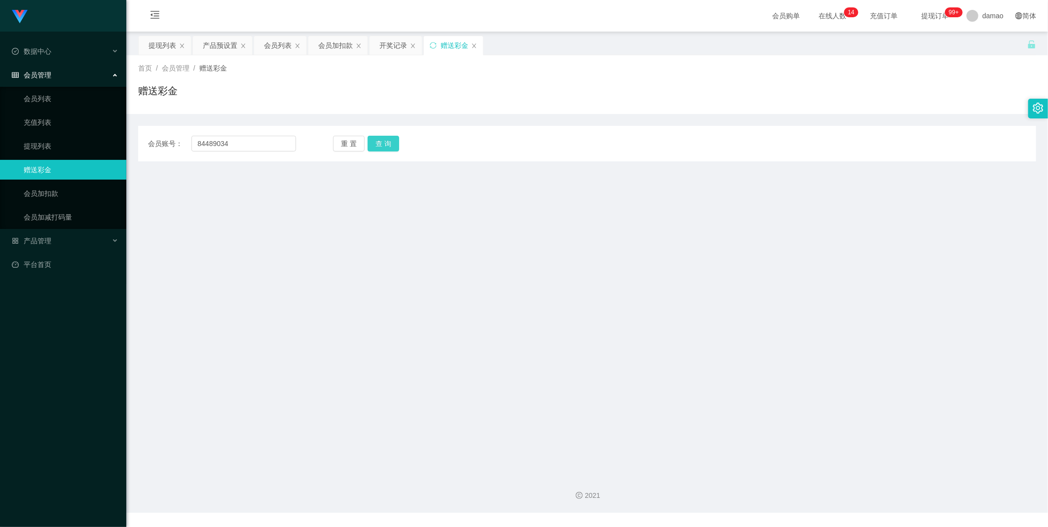
click at [376, 142] on button "查 询" at bounding box center [383, 144] width 32 height 16
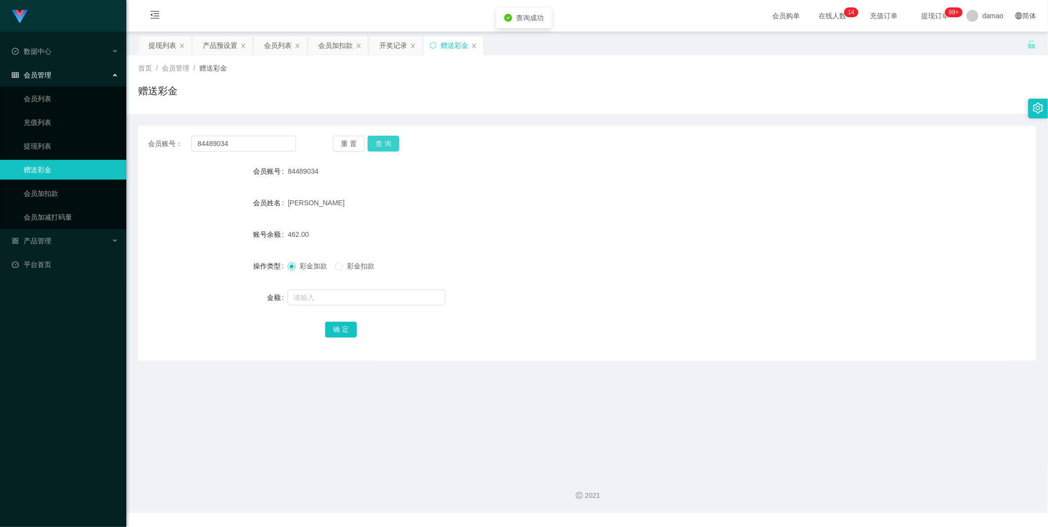
click at [377, 142] on button "查 询" at bounding box center [383, 144] width 32 height 16
click at [377, 142] on div "重 置 查 询" at bounding box center [407, 144] width 148 height 16
click at [377, 142] on button "查 询" at bounding box center [383, 144] width 32 height 16
click at [382, 138] on button "查 询" at bounding box center [383, 144] width 32 height 16
click at [383, 141] on div "重 置 查 询" at bounding box center [407, 144] width 148 height 16
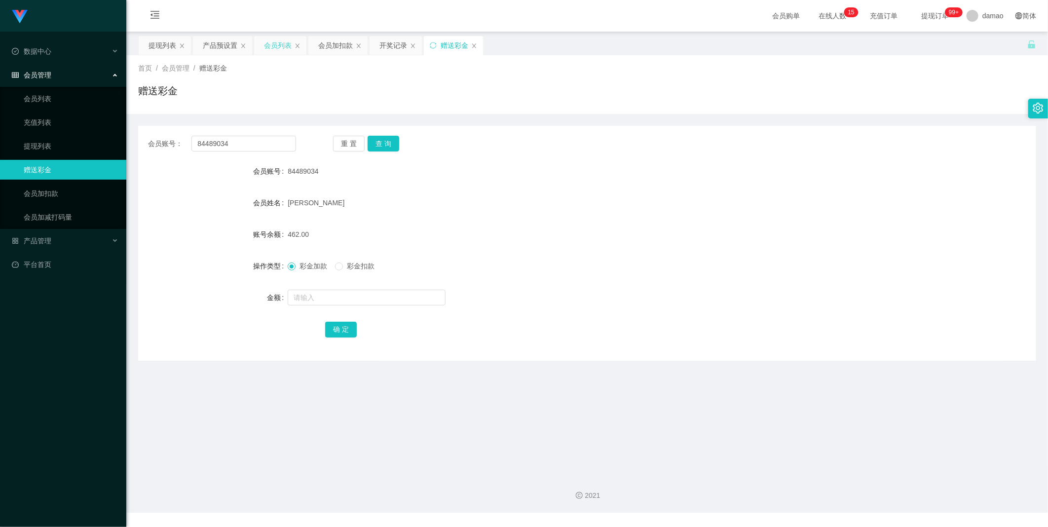
click at [268, 45] on div "会员列表" at bounding box center [278, 45] width 28 height 19
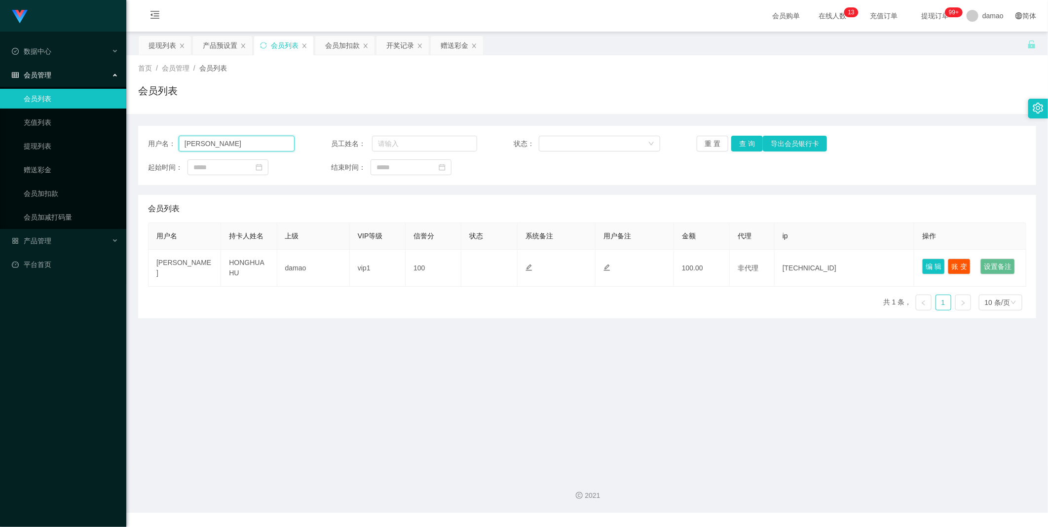
drag, startPoint x: 229, startPoint y: 142, endPoint x: 146, endPoint y: 132, distance: 83.4
click at [181, 136] on input "[PERSON_NAME]" at bounding box center [237, 144] width 116 height 16
paste input "valerie0228"
type input "valerie0228"
click at [746, 141] on button "查 询" at bounding box center [747, 144] width 32 height 16
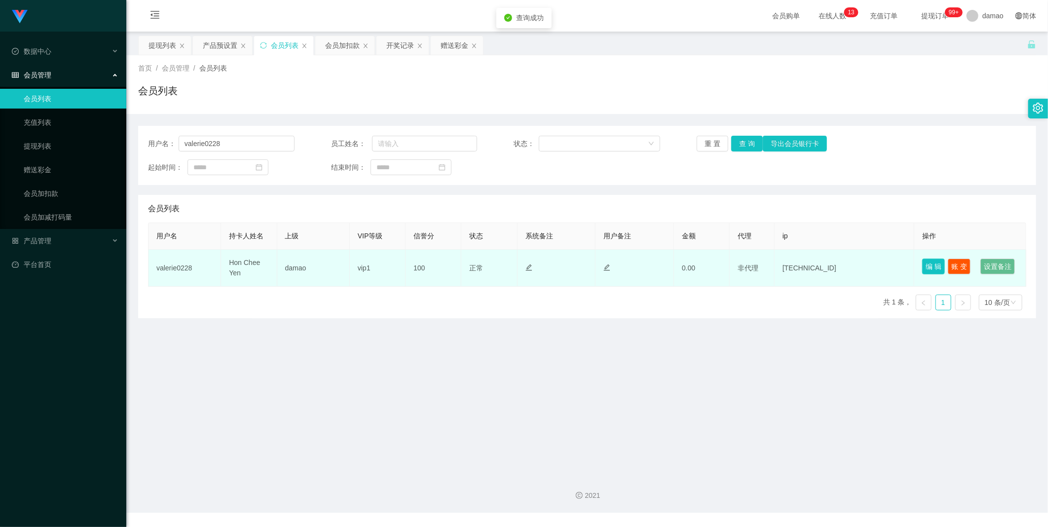
click at [935, 259] on button "编 辑" at bounding box center [933, 266] width 23 height 16
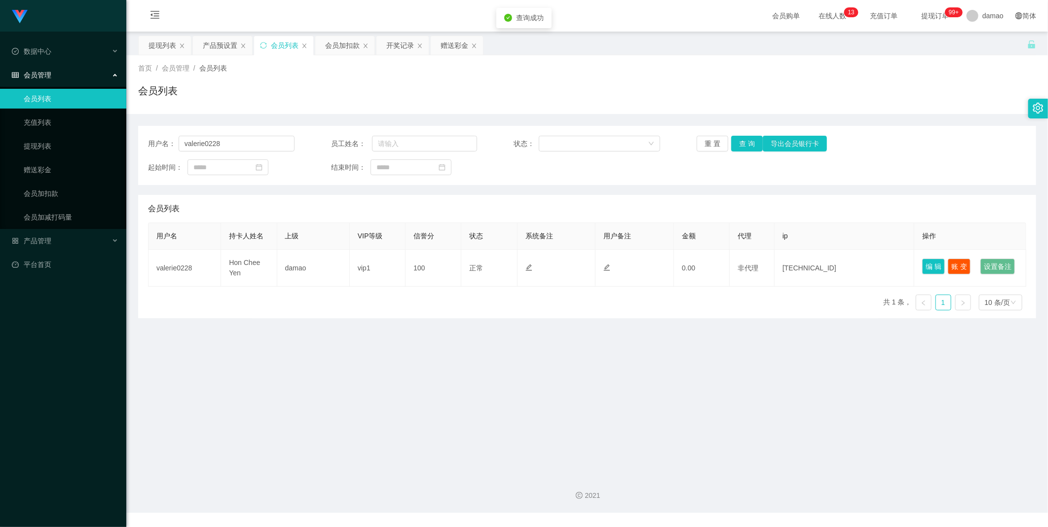
type input "valerie0228"
type input "Hon Chee Yen"
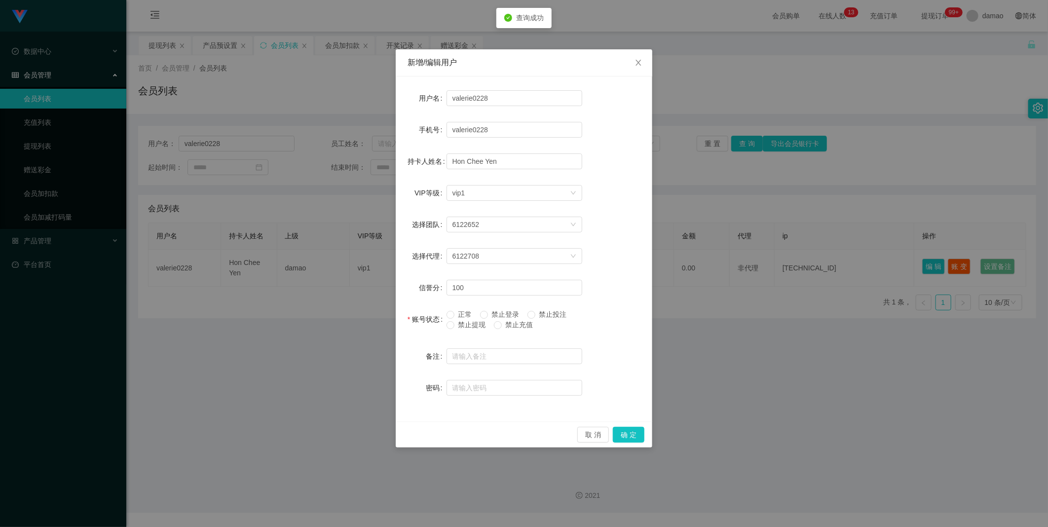
drag, startPoint x: 474, startPoint y: 326, endPoint x: 547, endPoint y: 366, distance: 83.5
click at [473, 327] on span "禁止提现" at bounding box center [472, 325] width 36 height 8
click at [627, 431] on button "确 定" at bounding box center [629, 435] width 32 height 16
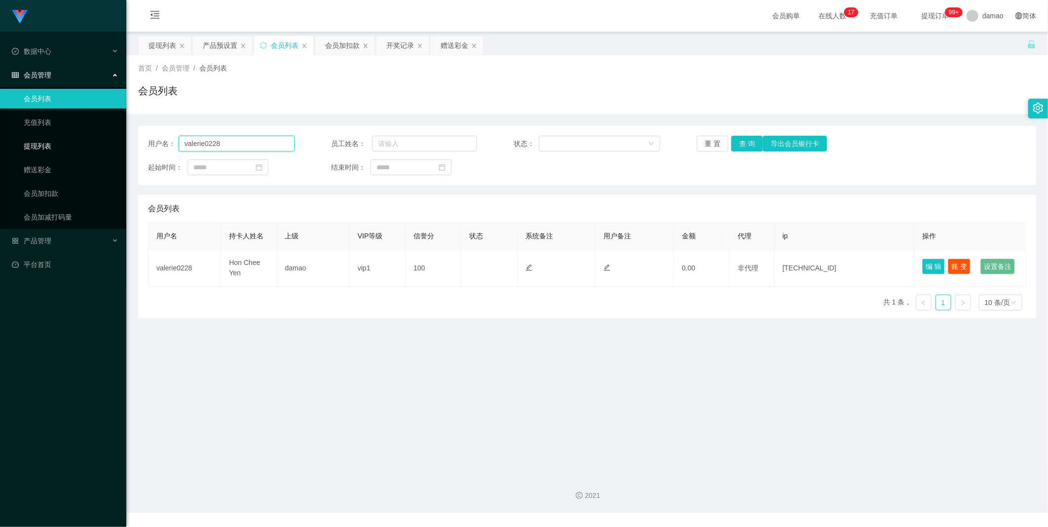
drag, startPoint x: 183, startPoint y: 147, endPoint x: 117, endPoint y: 137, distance: 66.3
click at [127, 139] on main "关闭左侧 关闭右侧 关闭其它 刷新页面 提现列表 产品预设置 会员列表 会员加扣款 开奖记录 赠送彩金 首页 / 会员管理 / 会员列表 / 会员列表 用户名…" at bounding box center [586, 249] width 921 height 435
paste input "Ddlim"
type input "Ddlim"
click at [748, 144] on button "查 询" at bounding box center [747, 144] width 32 height 16
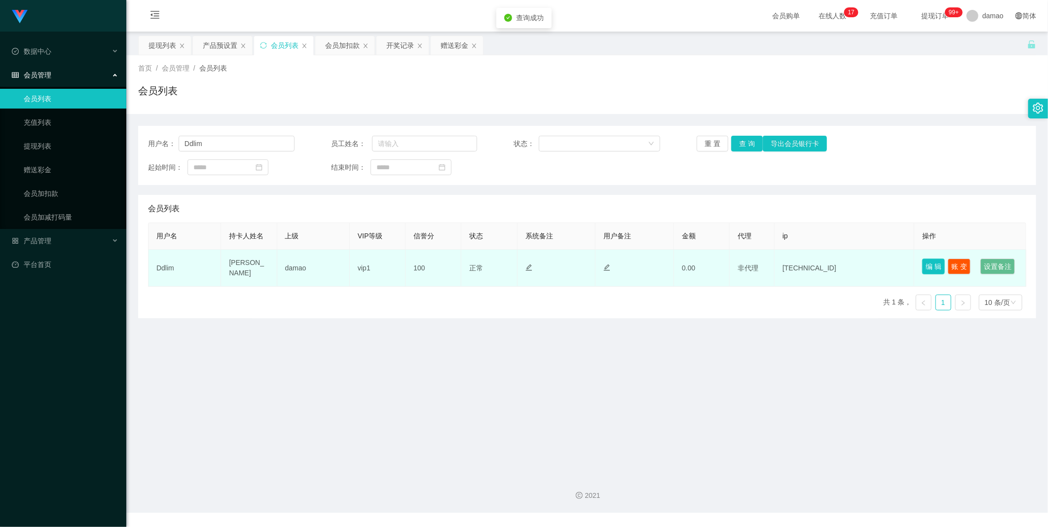
click at [925, 264] on button "编 辑" at bounding box center [933, 266] width 23 height 16
type input "Ddlim"
type input "[PERSON_NAME]"
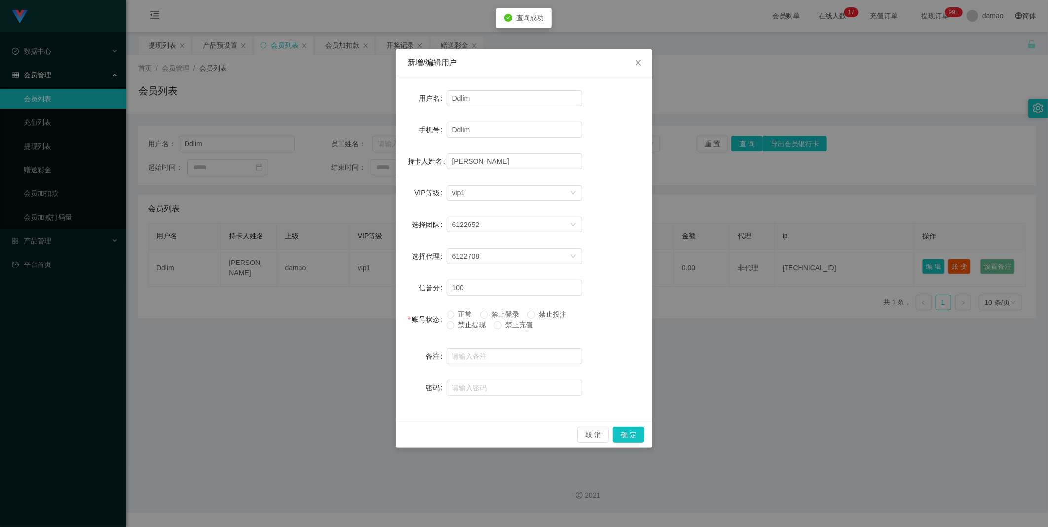
click at [461, 323] on span "禁止提现" at bounding box center [472, 325] width 36 height 8
click at [624, 435] on button "确 定" at bounding box center [629, 435] width 32 height 16
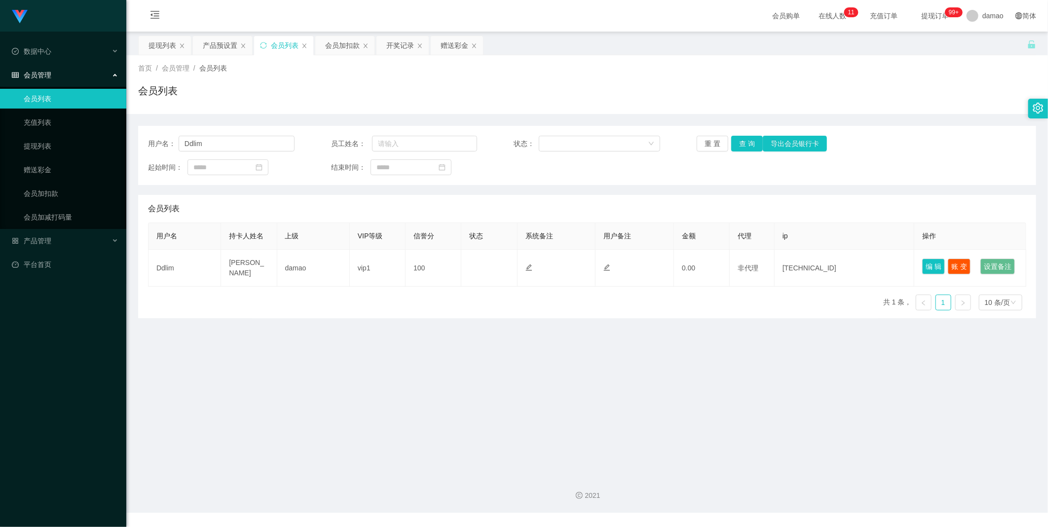
click at [78, 73] on div "会员管理" at bounding box center [63, 75] width 126 height 20
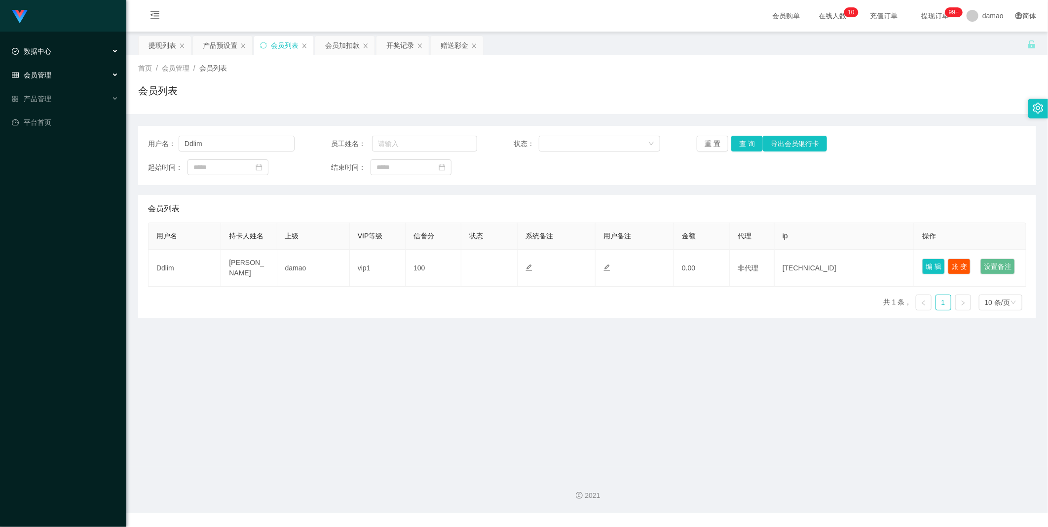
click at [107, 47] on div "数据中心" at bounding box center [63, 51] width 126 height 20
drag, startPoint x: 80, startPoint y: 77, endPoint x: 156, endPoint y: 72, distance: 76.2
click at [80, 77] on link "员工统计" at bounding box center [71, 75] width 95 height 20
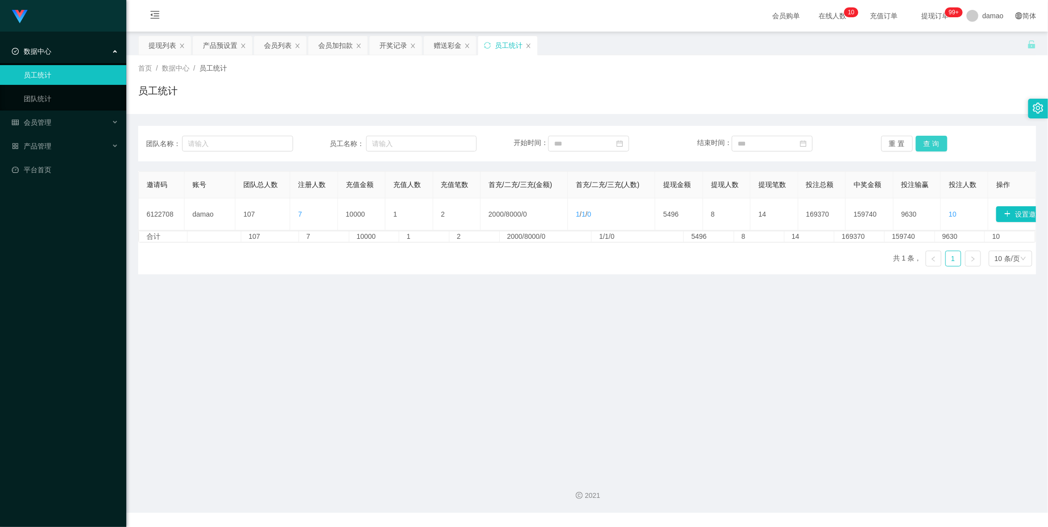
click at [934, 144] on button "查 询" at bounding box center [931, 144] width 32 height 16
click at [443, 43] on div "赠送彩金" at bounding box center [448, 45] width 28 height 19
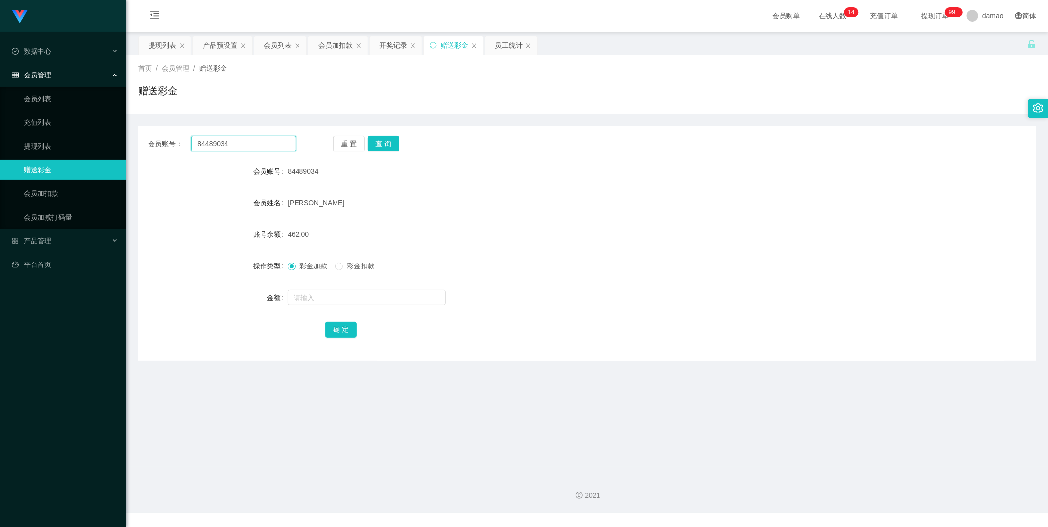
drag, startPoint x: 282, startPoint y: 146, endPoint x: 217, endPoint y: 125, distance: 67.9
click at [112, 124] on section "Jingdong工作台代理端 数据中心 员工统计 团队统计 会员管理 会员列表 充值列表 提现列表 赠送彩金 会员加扣款 会员加减打码量 产品管理 平台首页 …" at bounding box center [524, 256] width 1048 height 512
click at [383, 146] on button "查 询" at bounding box center [383, 144] width 32 height 16
click at [383, 146] on div "重 置 查 询" at bounding box center [407, 144] width 148 height 16
drag, startPoint x: 334, startPoint y: 283, endPoint x: 336, endPoint y: 296, distance: 12.9
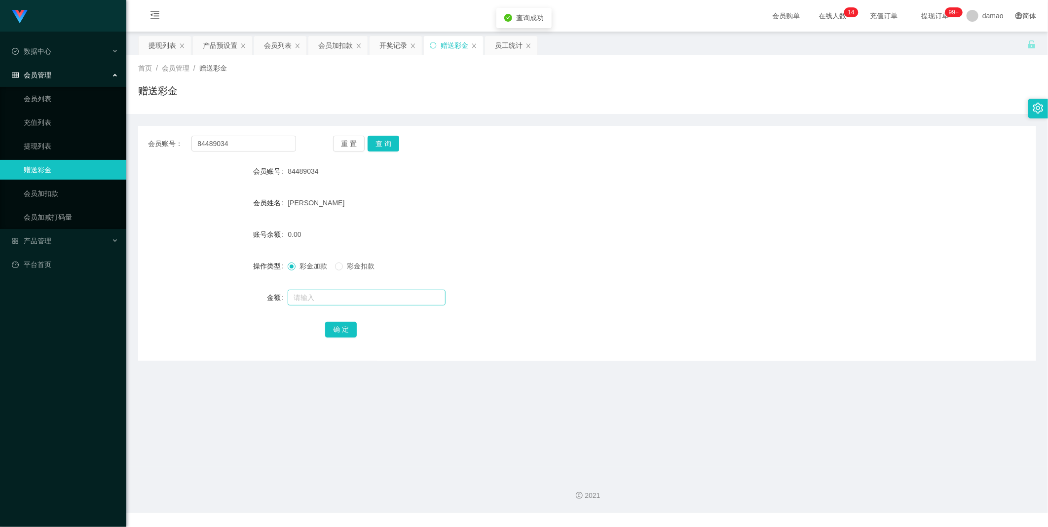
click at [334, 284] on form "会员账号 84489034 会员姓名 [PERSON_NAME] 账号余额 0.00 操作类型 彩金加款 彩金扣款 金额 确 定" at bounding box center [587, 250] width 898 height 178
click at [336, 296] on input "text" at bounding box center [367, 298] width 158 height 16
type input "160"
drag, startPoint x: 358, startPoint y: 326, endPoint x: 347, endPoint y: 325, distance: 10.4
click at [357, 326] on div "确 定" at bounding box center [587, 329] width 524 height 20
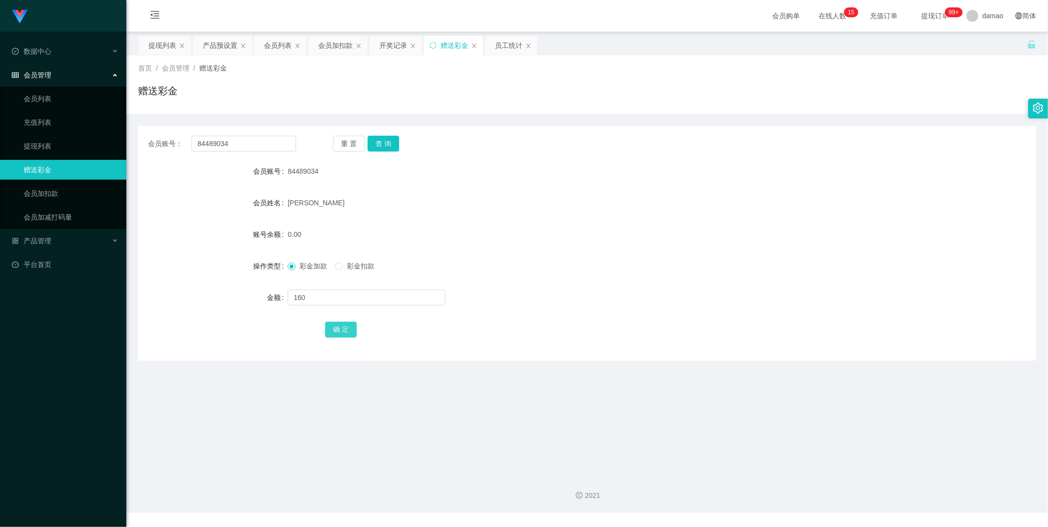
click at [347, 325] on button "确 定" at bounding box center [341, 330] width 32 height 16
drag, startPoint x: 255, startPoint y: 150, endPoint x: 253, endPoint y: 143, distance: 7.3
click at [255, 149] on input "84489034" at bounding box center [243, 144] width 105 height 16
drag, startPoint x: 253, startPoint y: 143, endPoint x: 104, endPoint y: 128, distance: 149.7
click at [153, 134] on div "会员账号： 84489034 重 置 查 询 会员账号 84489034 会员姓名 [PERSON_NAME] 账号余额 160.00 操作类型 彩金加款 彩…" at bounding box center [587, 243] width 898 height 235
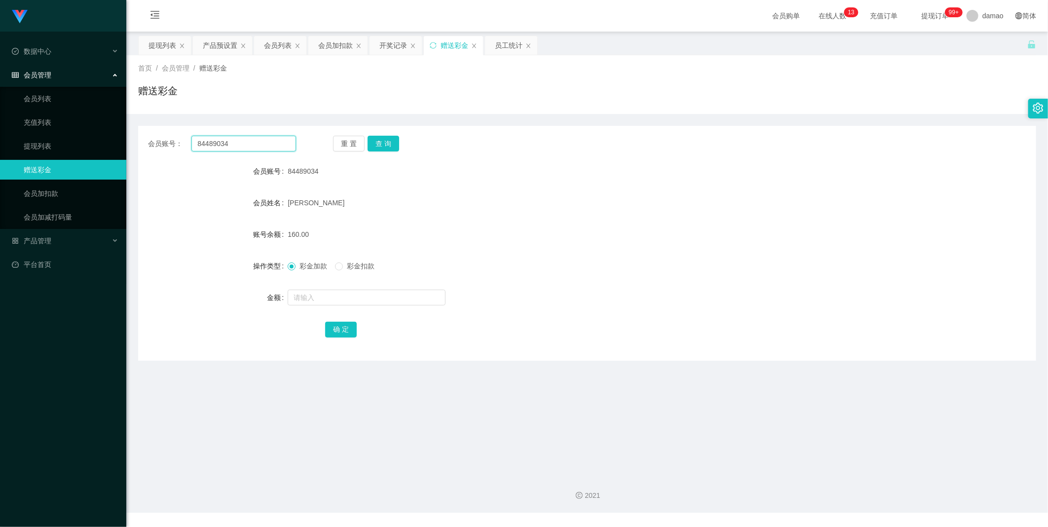
paste input "Shuhuat"
type input "Shuhuat"
drag, startPoint x: 367, startPoint y: 141, endPoint x: 374, endPoint y: 141, distance: 6.4
click at [369, 141] on button "查 询" at bounding box center [383, 144] width 32 height 16
click at [383, 142] on button "查 询" at bounding box center [388, 144] width 42 height 16
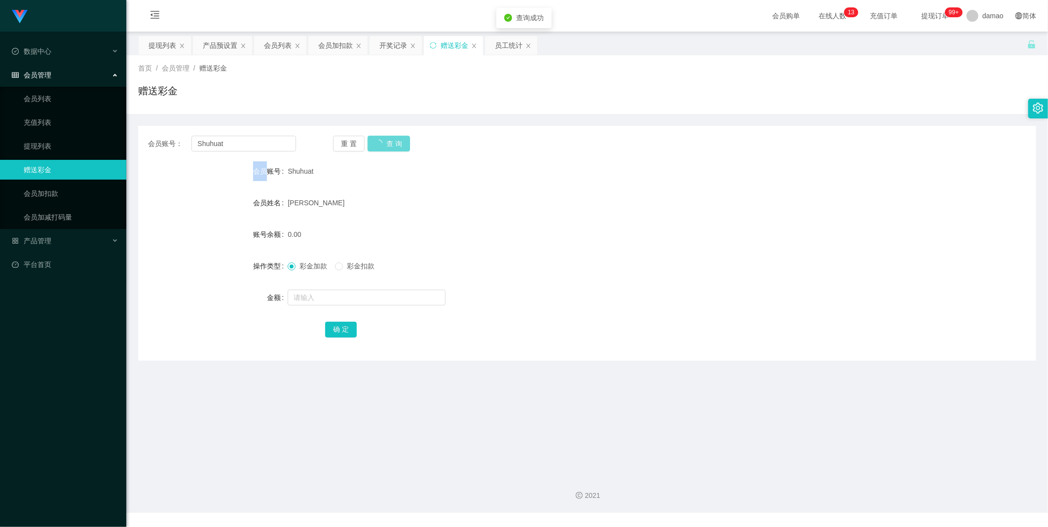
click at [385, 144] on div "重 置 查 询" at bounding box center [407, 144] width 148 height 16
click at [358, 297] on input "text" at bounding box center [367, 298] width 158 height 16
type input "144"
click at [340, 319] on div "确 定" at bounding box center [587, 329] width 524 height 20
click at [338, 330] on button "确 定" at bounding box center [341, 330] width 32 height 16
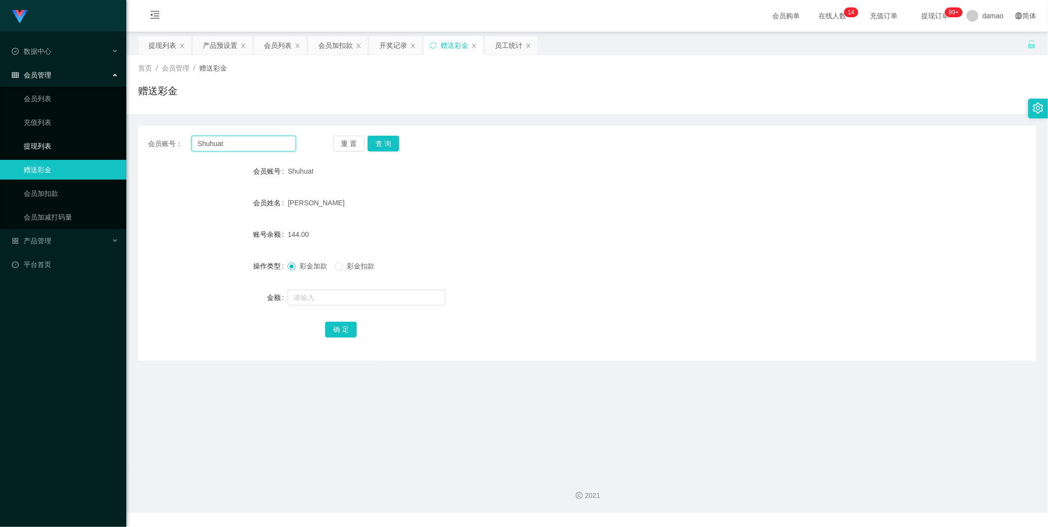
drag, startPoint x: 257, startPoint y: 144, endPoint x: 97, endPoint y: 141, distance: 159.8
click at [97, 141] on section "Jingdong工作台代理端 数据中心 会员管理 会员列表 充值列表 提现列表 赠送彩金 会员加扣款 会员加减打码量 产品管理 平台首页 保存配置 重置配置 …" at bounding box center [524, 256] width 1048 height 512
paste input "Unfaithful"
type input "Unfaithful"
click at [390, 144] on button "查 询" at bounding box center [383, 144] width 32 height 16
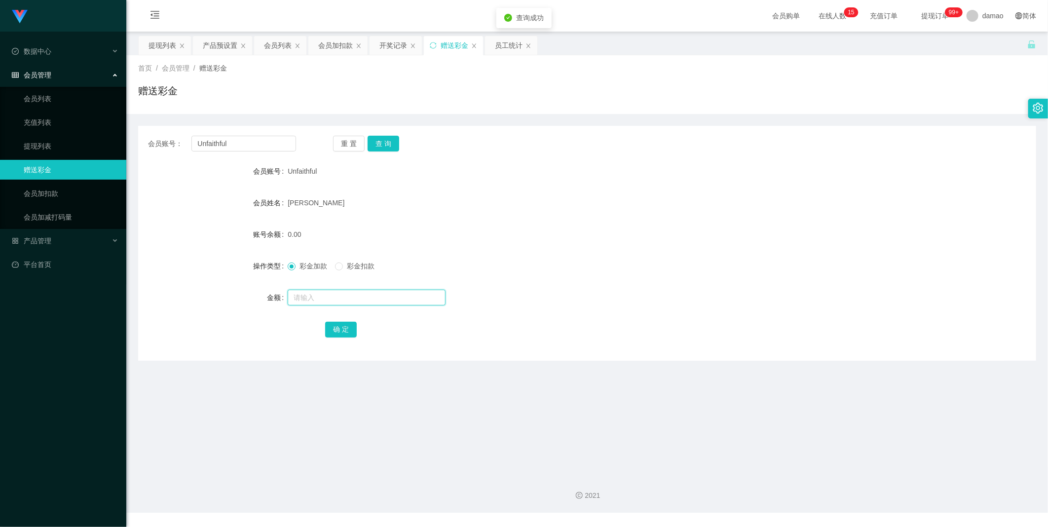
click at [376, 297] on input "text" at bounding box center [367, 298] width 158 height 16
type input "72"
click at [347, 331] on button "确 定" at bounding box center [341, 330] width 32 height 16
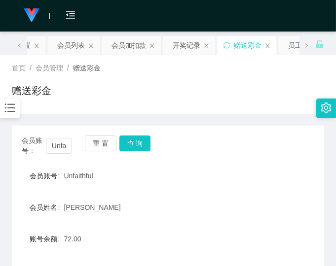
click at [254, 110] on div "首页 / 会员管理 / 赠送彩金 / 赠送彩金" at bounding box center [168, 84] width 336 height 59
click at [67, 145] on input "Unfaithful" at bounding box center [59, 146] width 26 height 16
paste input "Shuhuat"
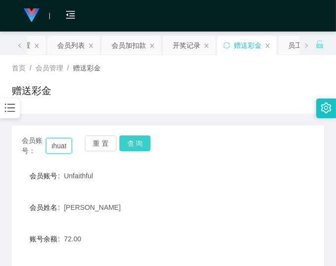
type input "Shuhuat"
click at [127, 139] on button "查 询" at bounding box center [135, 144] width 32 height 16
click at [257, 81] on div "首页 / 会员管理 / 赠送彩金 / 赠送彩金" at bounding box center [168, 84] width 312 height 43
click at [281, 74] on div "首页 / 会员管理 / 赠送彩金 / 赠送彩金" at bounding box center [168, 84] width 312 height 43
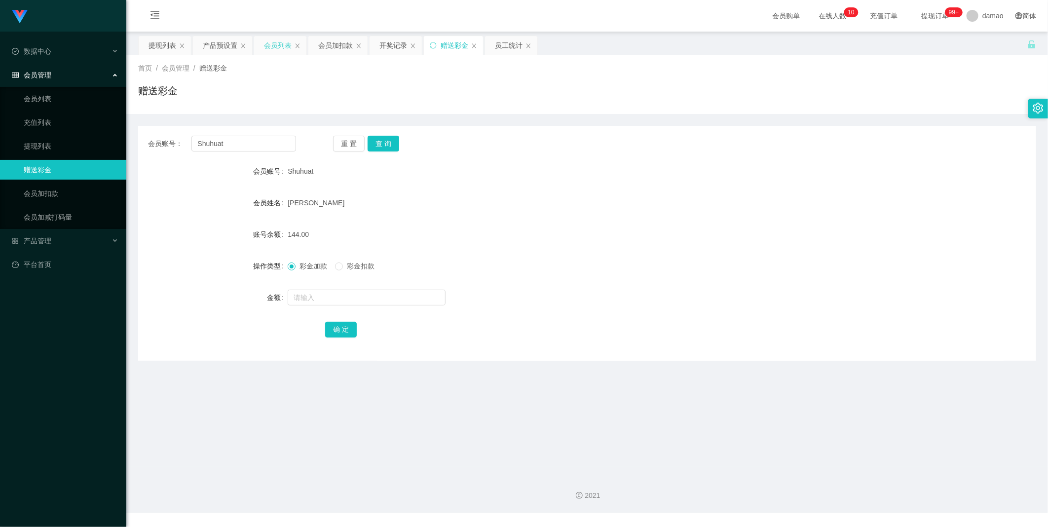
click at [284, 45] on div "会员列表" at bounding box center [278, 45] width 28 height 19
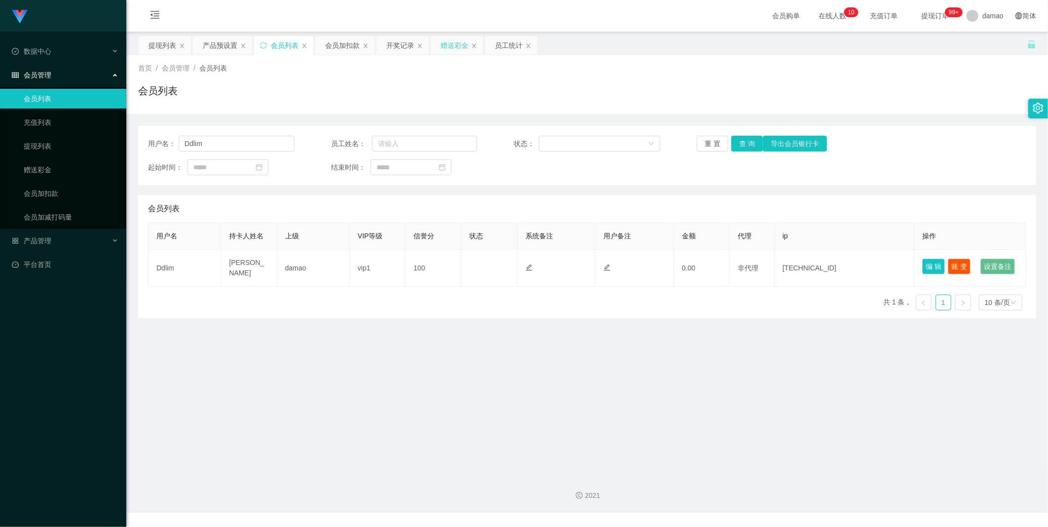
click at [457, 47] on div "赠送彩金" at bounding box center [454, 45] width 28 height 19
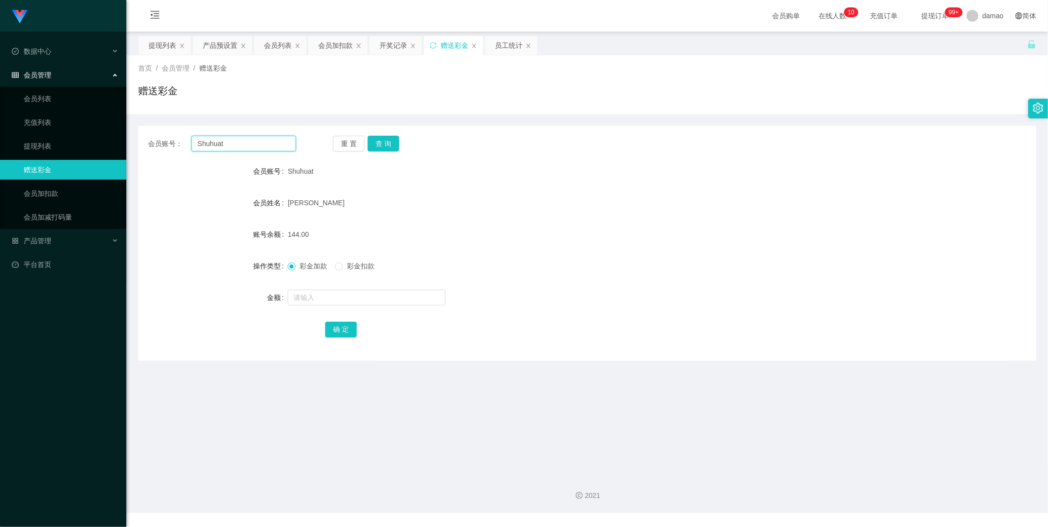
click at [252, 142] on input "Shuhuat" at bounding box center [243, 144] width 105 height 16
paste input "tww1200"
type input "tww1200"
click at [405, 141] on div "重 置 查 询" at bounding box center [407, 144] width 148 height 16
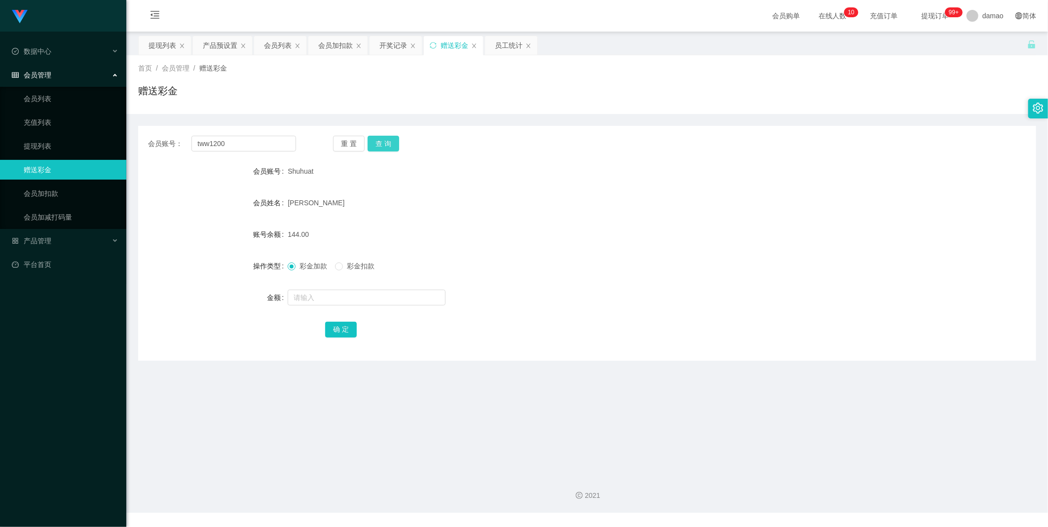
click at [391, 142] on button "查 询" at bounding box center [383, 144] width 32 height 16
click at [376, 297] on input "text" at bounding box center [367, 298] width 158 height 16
type input "64"
click at [346, 339] on div "会员账号： tww1200 重 置 查 询 会员账号 tww1200 会员姓名 [PERSON_NAME] 账号余额 0.00 操作类型 彩金加款 彩金扣款 …" at bounding box center [587, 243] width 898 height 235
click at [343, 325] on button "确 定" at bounding box center [341, 330] width 32 height 16
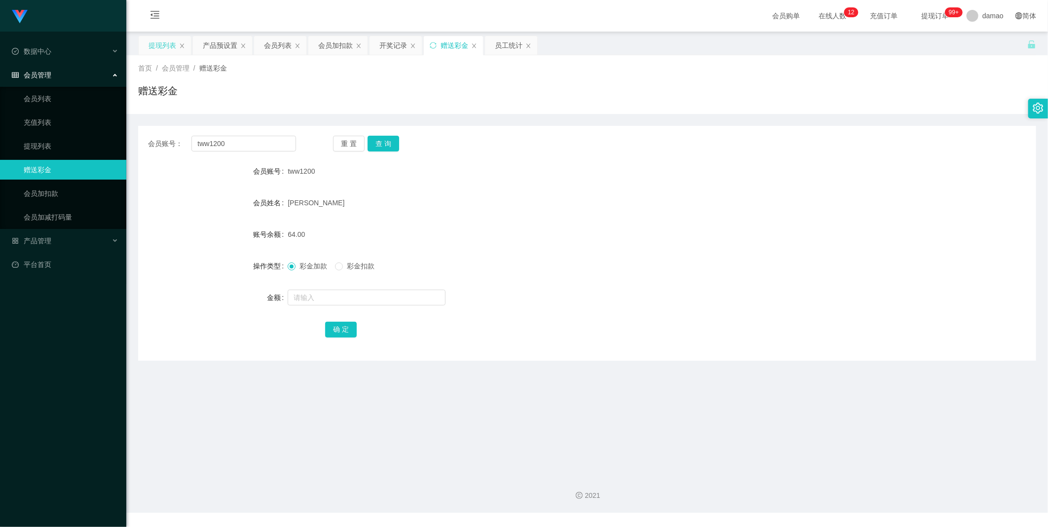
click at [166, 42] on div "提现列表" at bounding box center [162, 45] width 28 height 19
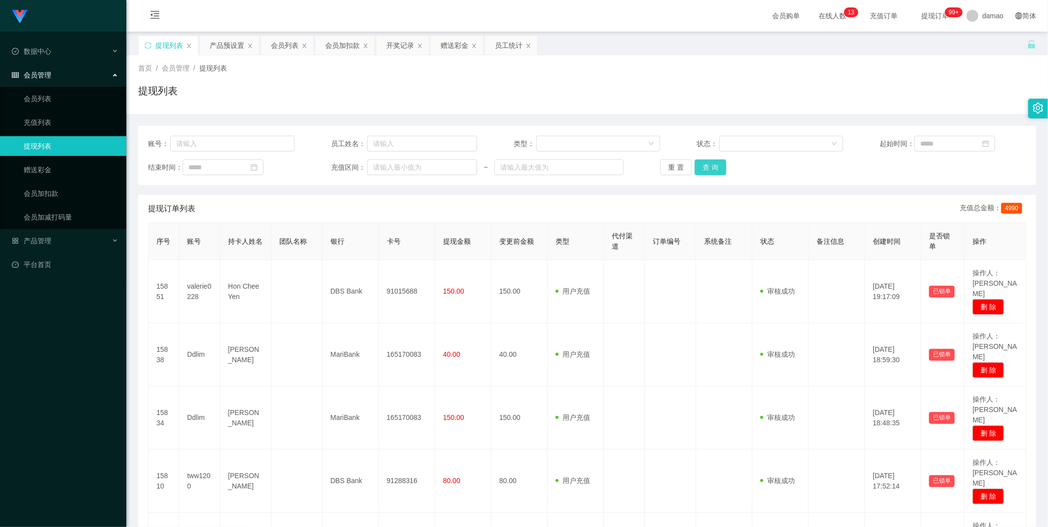
click at [700, 171] on button "查 询" at bounding box center [710, 167] width 32 height 16
click at [701, 171] on div "重 置 查 询" at bounding box center [733, 167] width 146 height 16
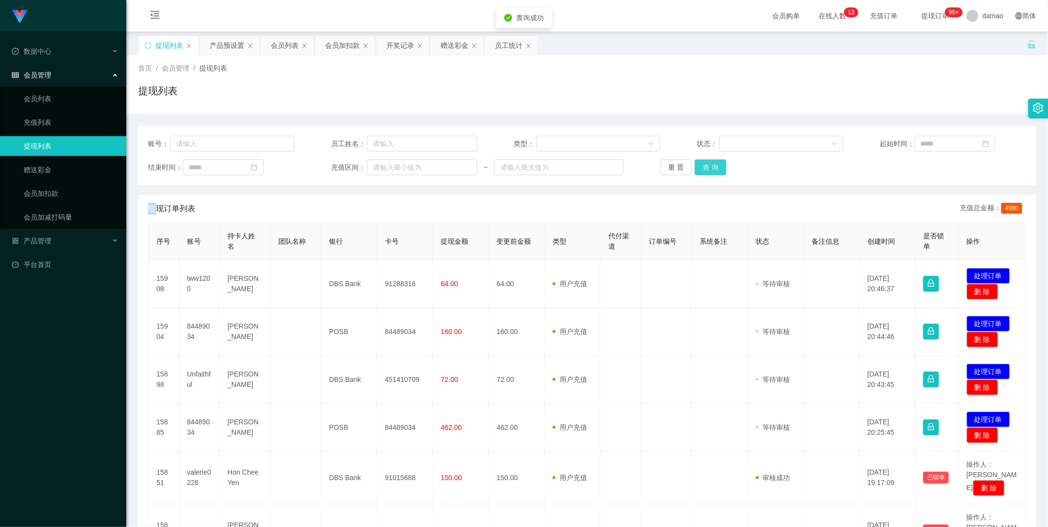
click at [701, 171] on button "查 询" at bounding box center [710, 167] width 32 height 16
click at [701, 171] on div "重 置 查 询" at bounding box center [733, 167] width 146 height 16
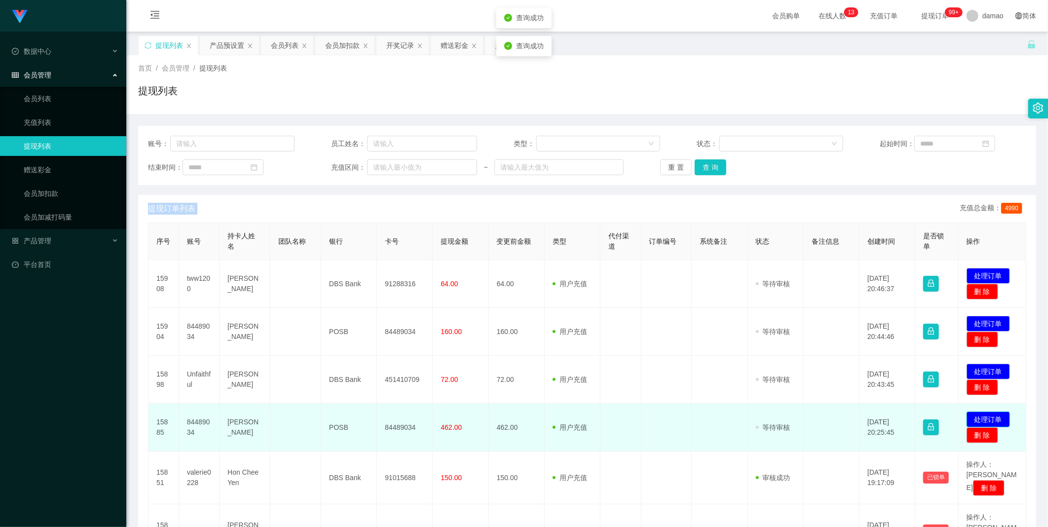
click at [987, 420] on button "处理订单" at bounding box center [987, 419] width 43 height 16
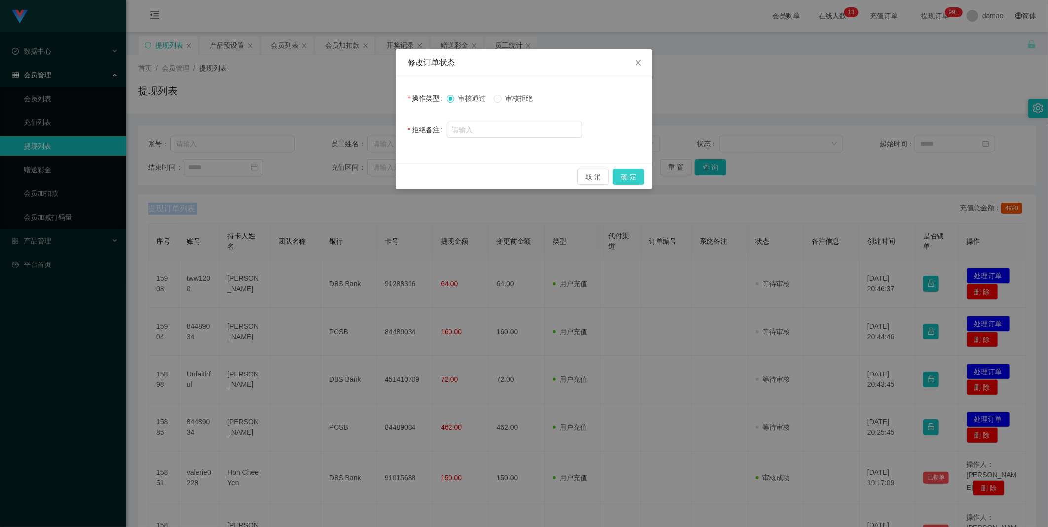
click at [625, 178] on button "确 定" at bounding box center [629, 177] width 32 height 16
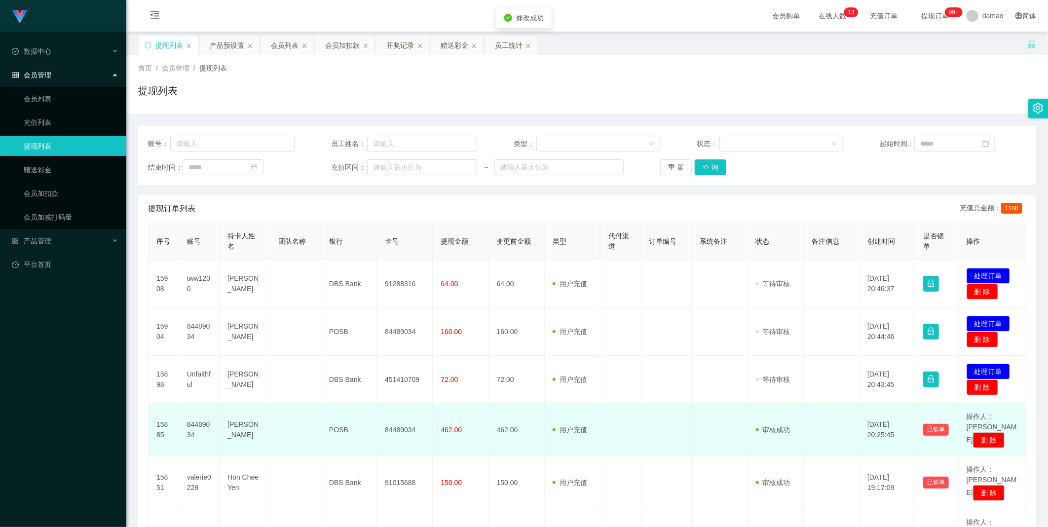
click at [197, 423] on td "84489034" at bounding box center [199, 429] width 40 height 53
copy td "84489034"
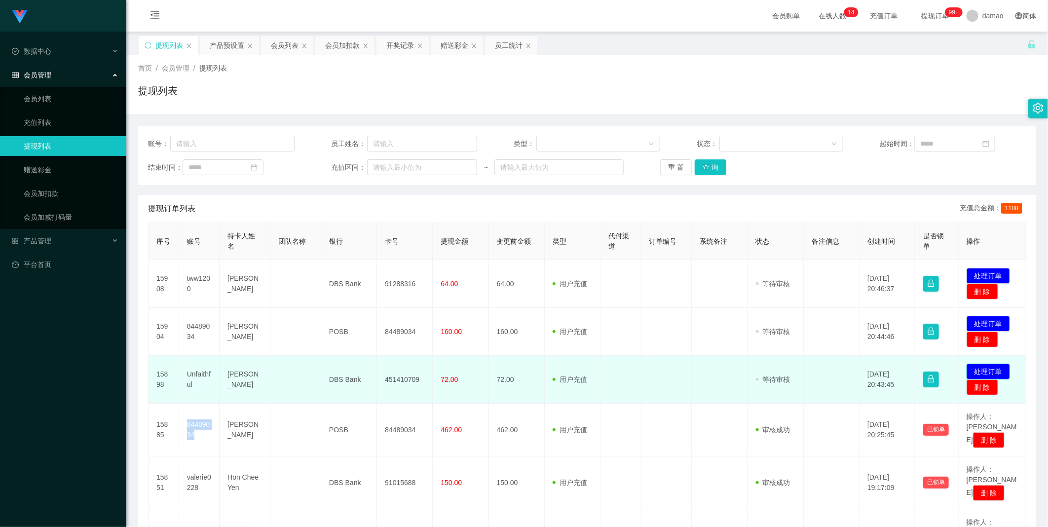
click at [987, 373] on button "处理订单" at bounding box center [987, 372] width 43 height 16
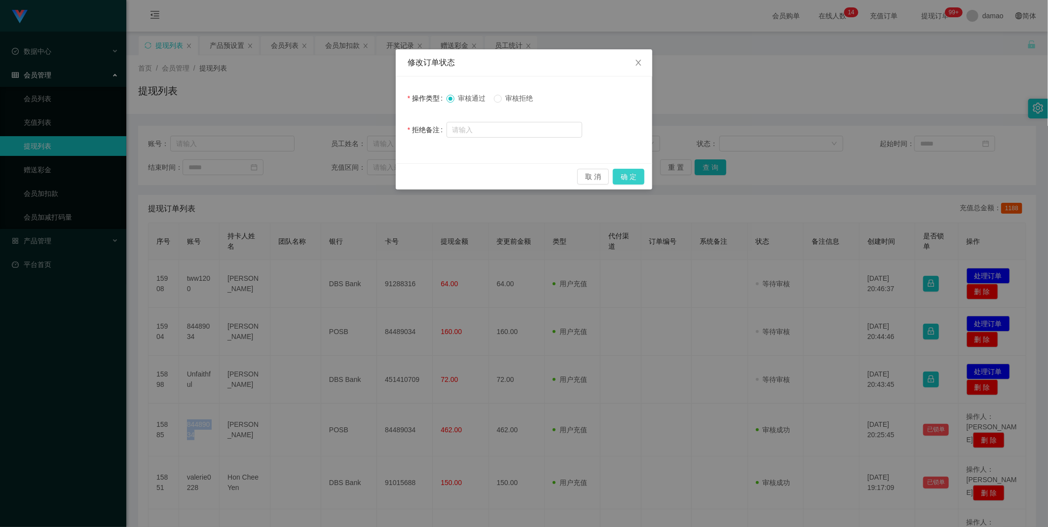
click at [644, 171] on button "确 定" at bounding box center [629, 177] width 32 height 16
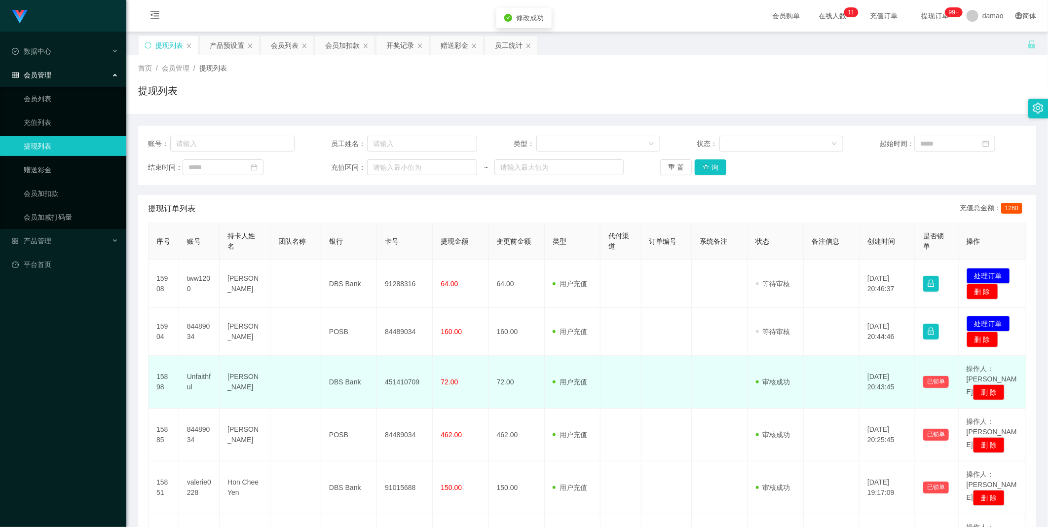
click at [192, 378] on td "Unfaithful" at bounding box center [199, 382] width 40 height 53
copy td "Unfaithful"
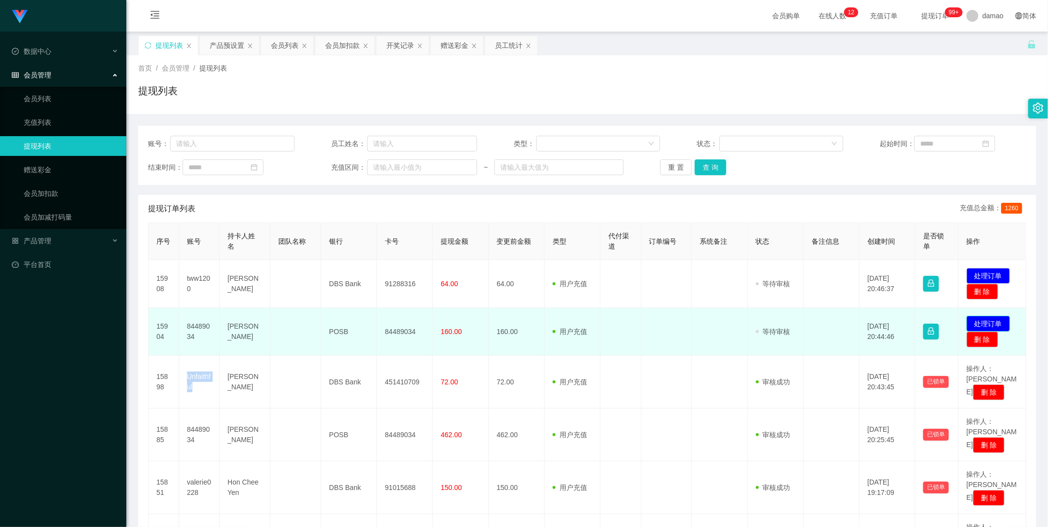
click at [993, 325] on button "处理订单" at bounding box center [987, 324] width 43 height 16
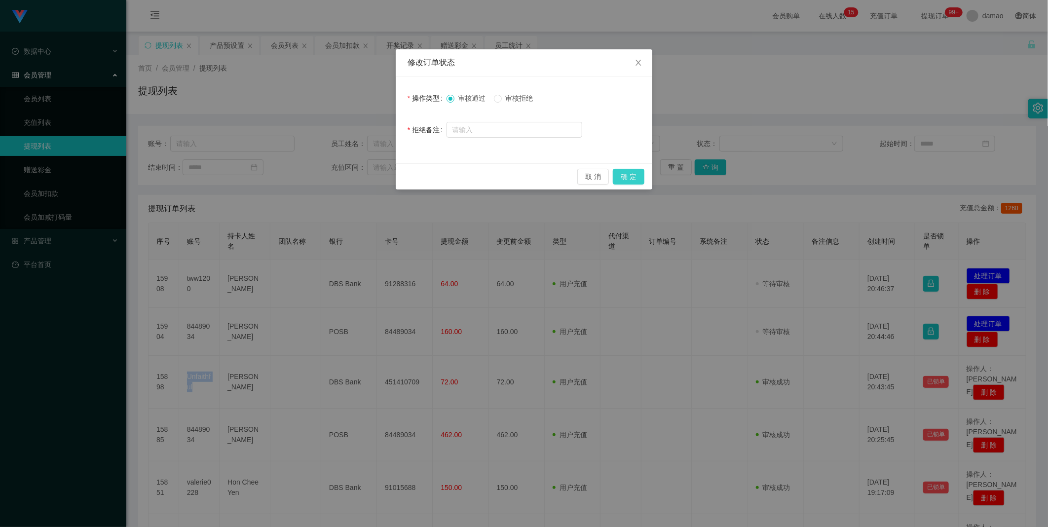
click at [624, 174] on button "确 定" at bounding box center [629, 177] width 32 height 16
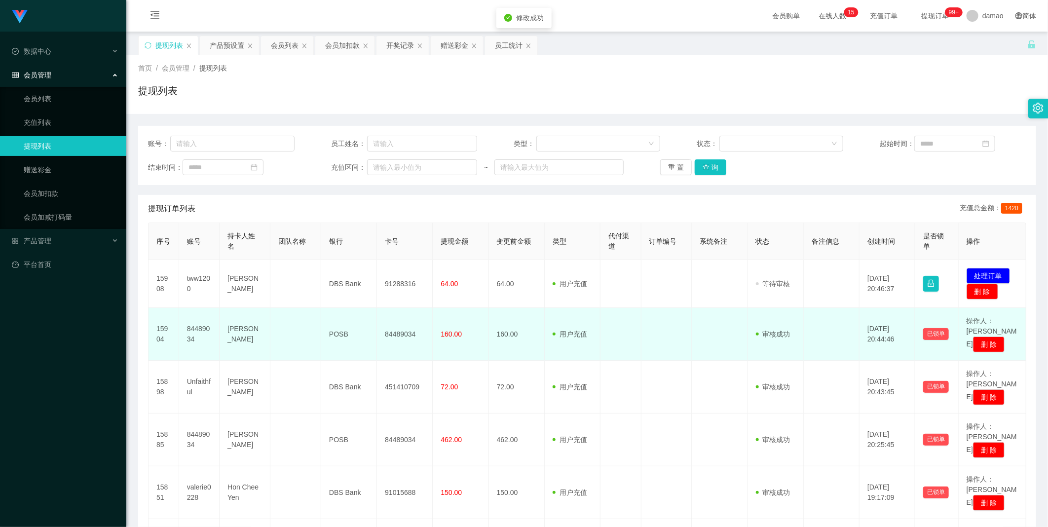
click at [194, 328] on td "84489034" at bounding box center [199, 334] width 40 height 53
copy td "84489034"
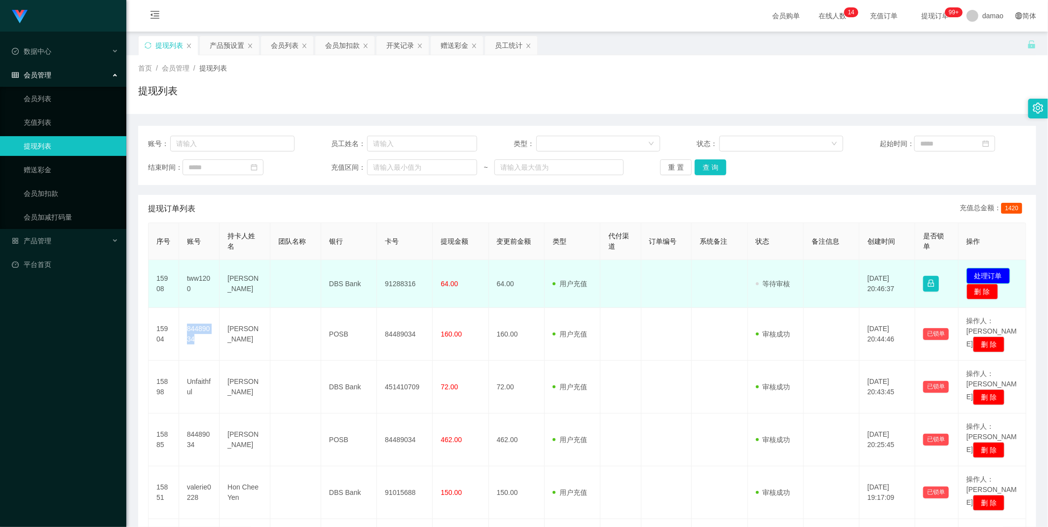
click at [995, 278] on button "处理订单" at bounding box center [987, 276] width 43 height 16
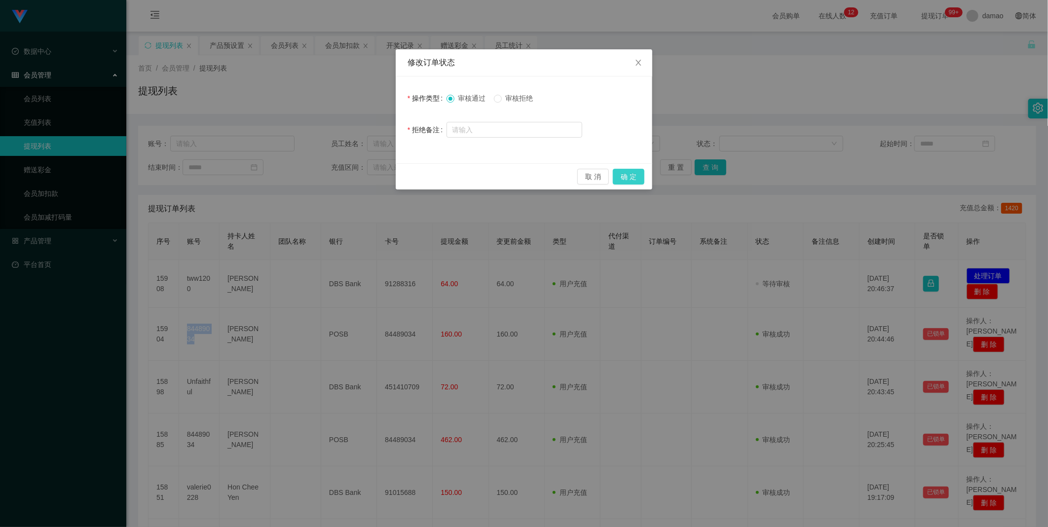
click at [629, 178] on button "确 定" at bounding box center [629, 177] width 32 height 16
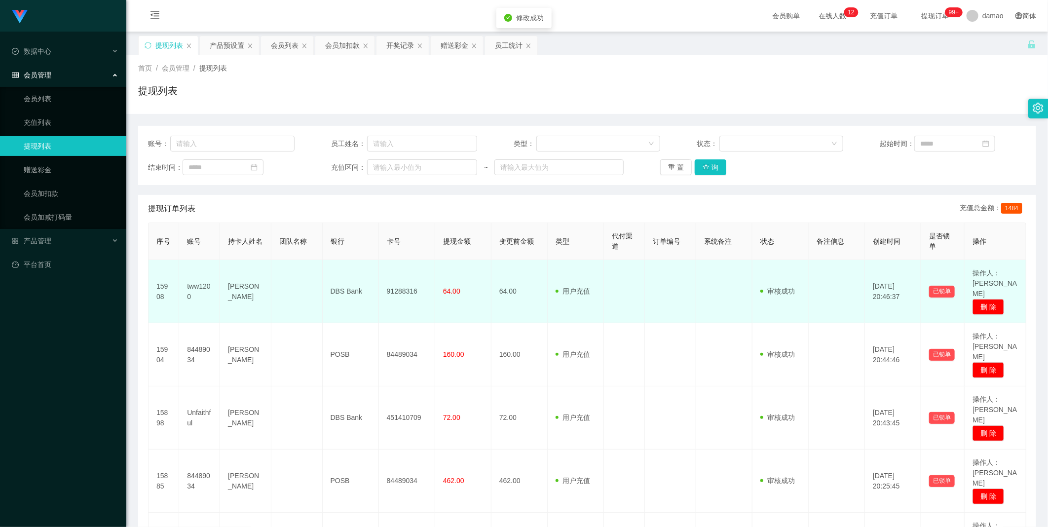
click at [199, 281] on td "tww1200" at bounding box center [199, 291] width 41 height 63
copy td "tww1200"
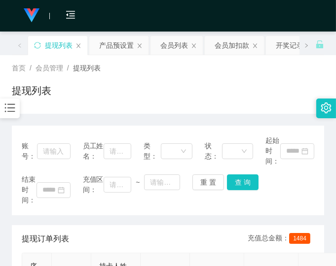
click at [225, 17] on div "会员购单 在线人数 0 1 2 3 4 5 6 7 8 9 0 1 2 3 4 5 6 7 8 9 0 1 2 3 4 5 6 7 8 9 充值订单 提现订单…" at bounding box center [168, 16] width 336 height 32
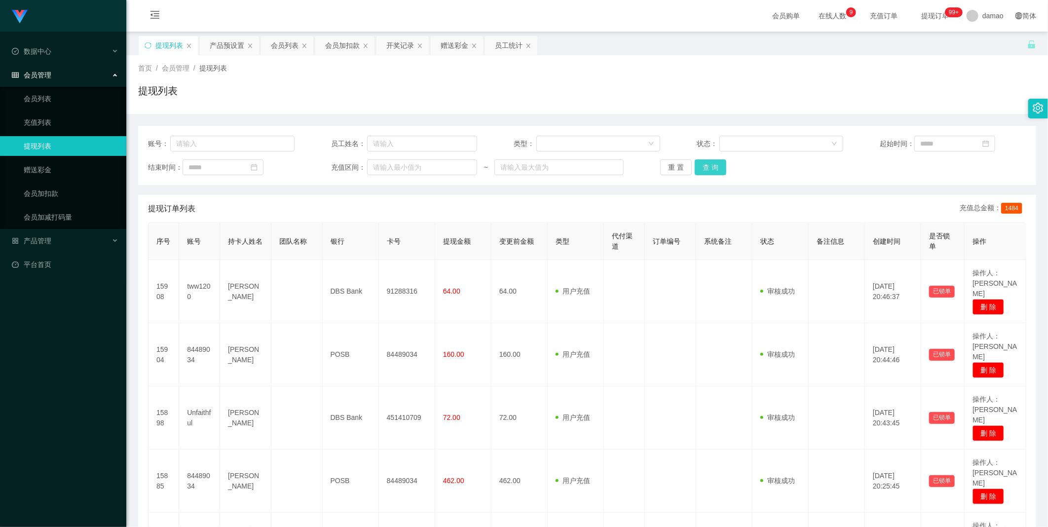
click at [701, 166] on button "查 询" at bounding box center [710, 167] width 32 height 16
click at [701, 166] on div "重 置 查 询" at bounding box center [733, 167] width 146 height 16
click at [701, 166] on button "查 询" at bounding box center [710, 167] width 32 height 16
